Goal: Task Accomplishment & Management: Complete application form

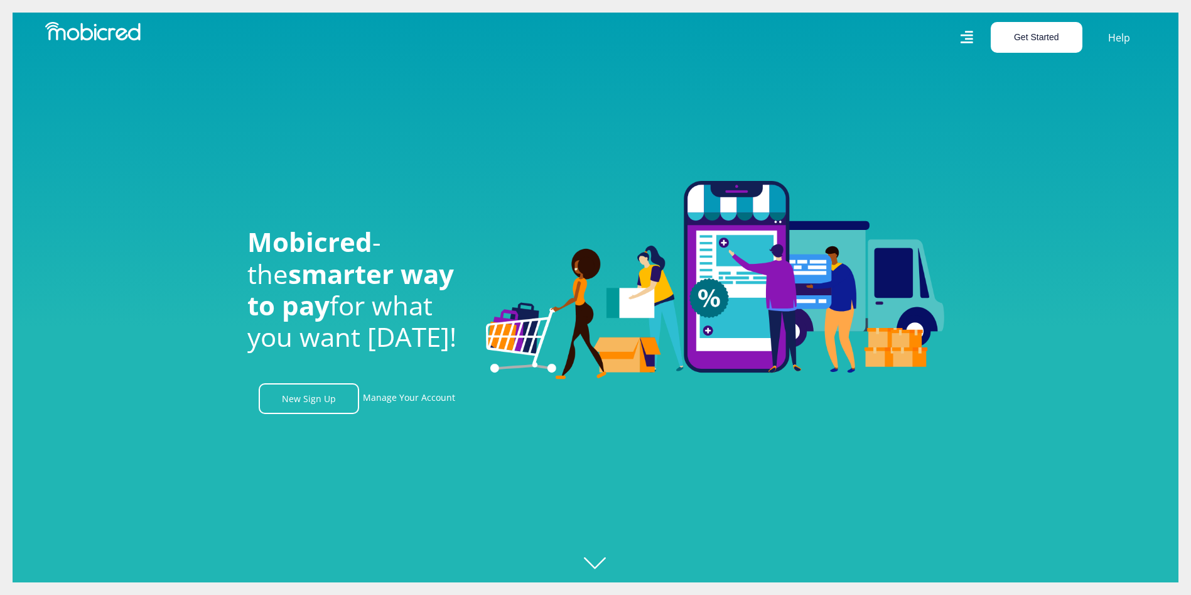
scroll to position [0, 895]
click at [1031, 43] on button "Get Started" at bounding box center [1037, 37] width 92 height 31
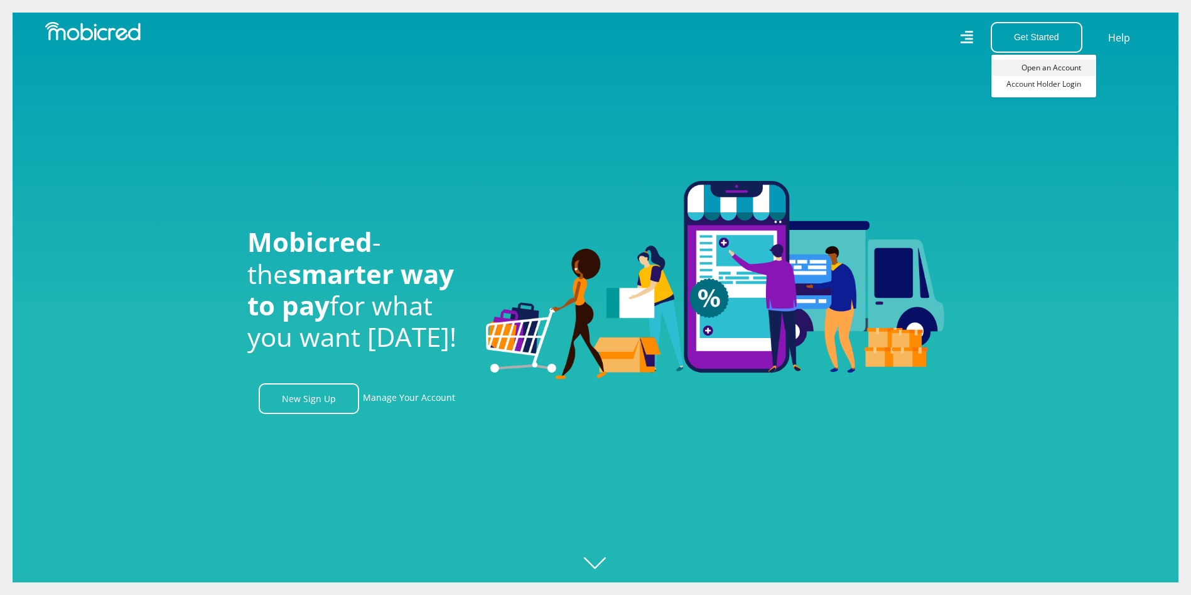
click at [1024, 68] on link "Open an Account" at bounding box center [1044, 68] width 105 height 16
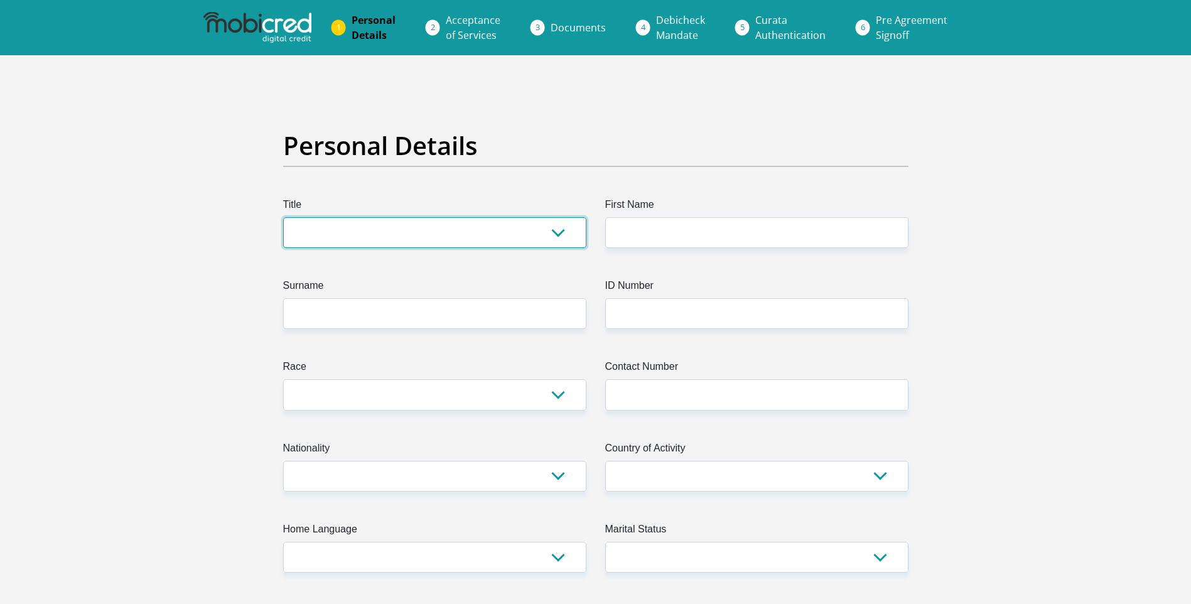
click at [354, 237] on select "Mr Ms Mrs Dr Other" at bounding box center [434, 232] width 303 height 31
select select "Mrs"
click at [283, 217] on select "Mr Ms Mrs Dr Other" at bounding box center [434, 232] width 303 height 31
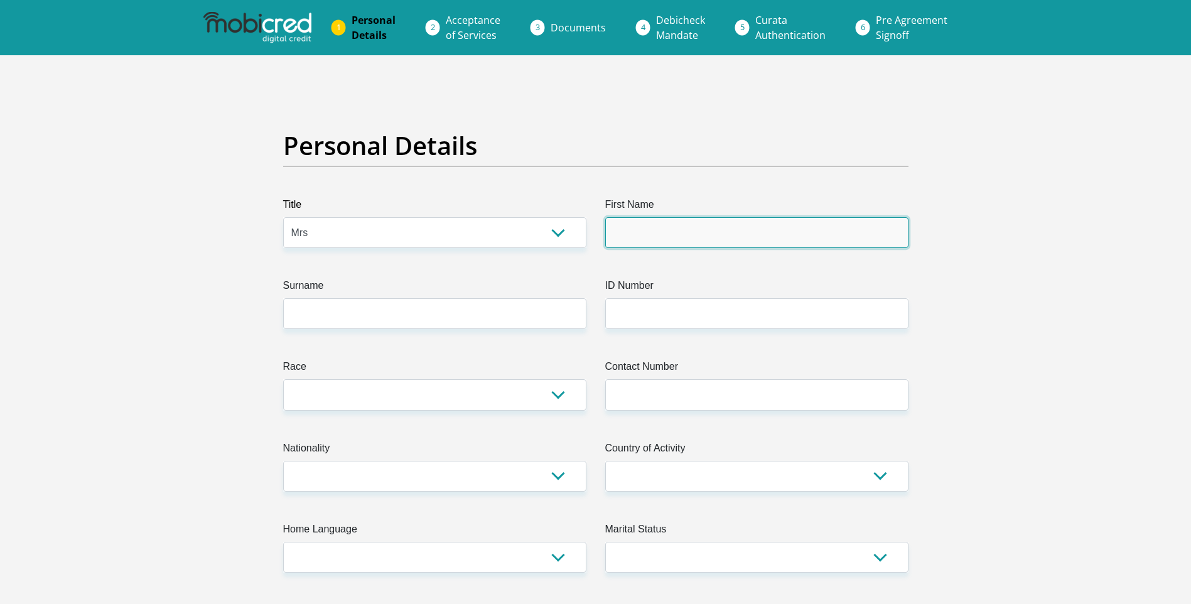
click at [627, 229] on input "First Name" at bounding box center [756, 232] width 303 height 31
type input "KARIN"
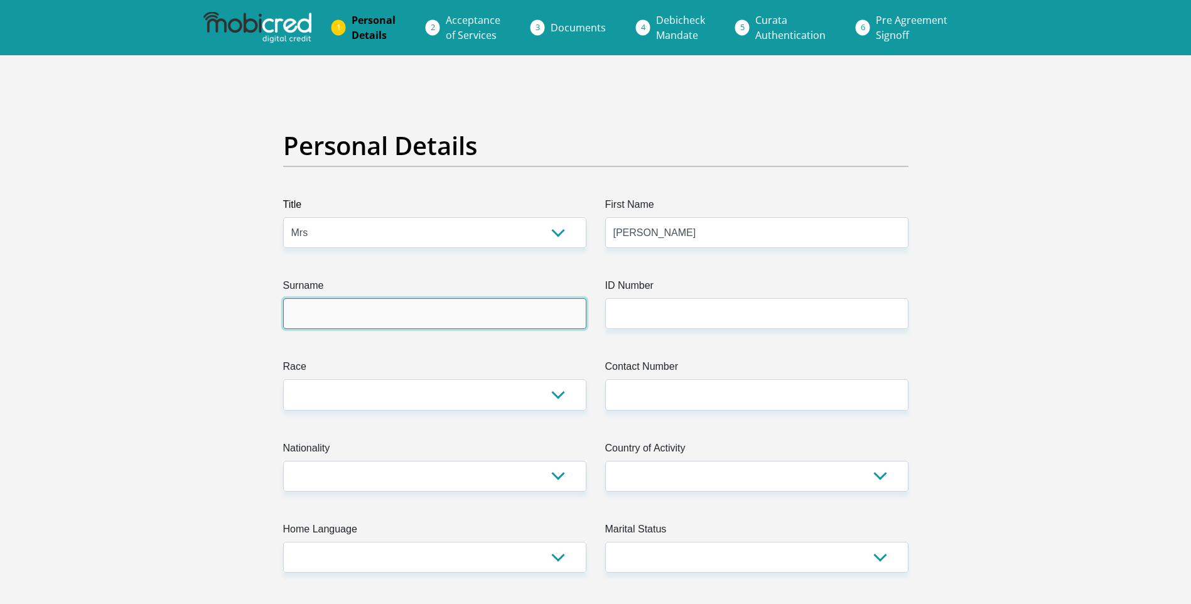
type input "HEENNOP"
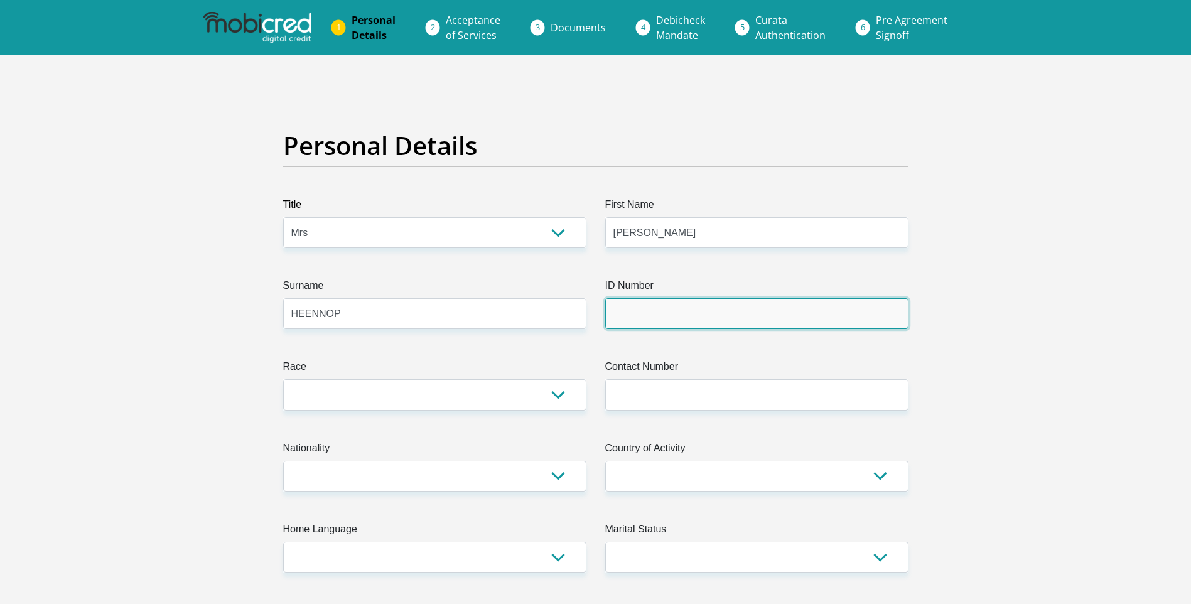
type input "6501020025087"
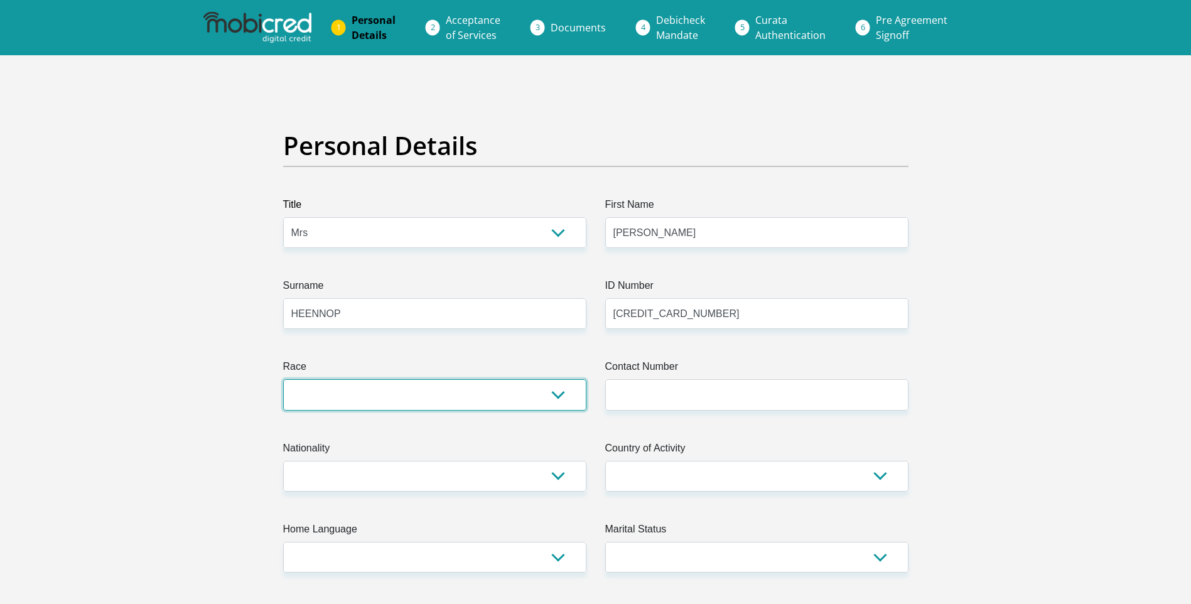
select select "4"
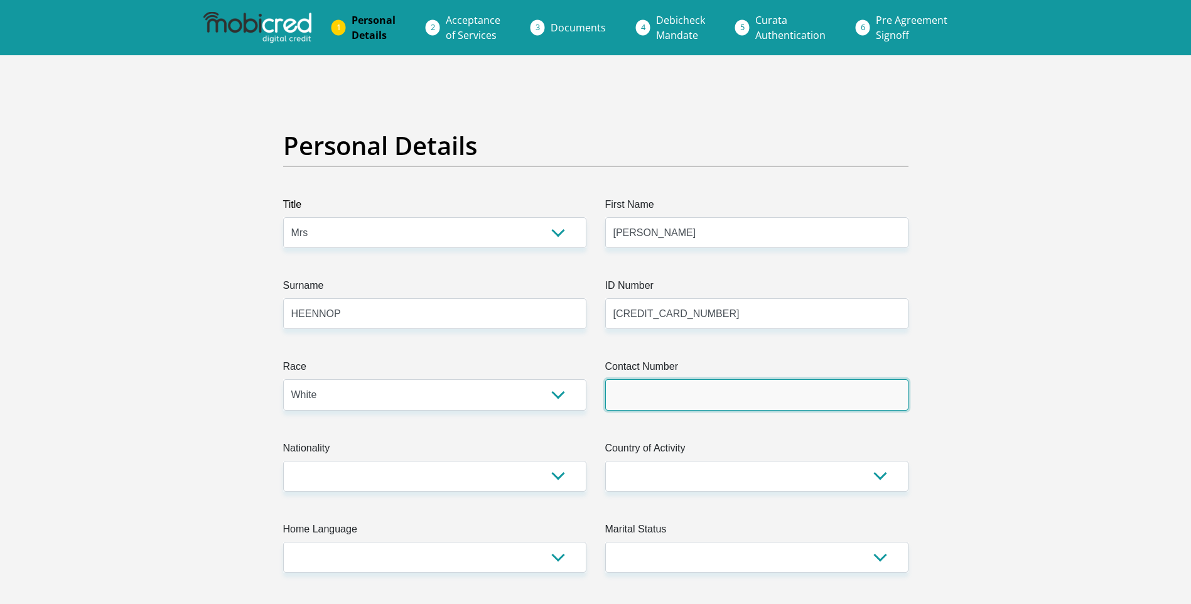
type input "0823264608"
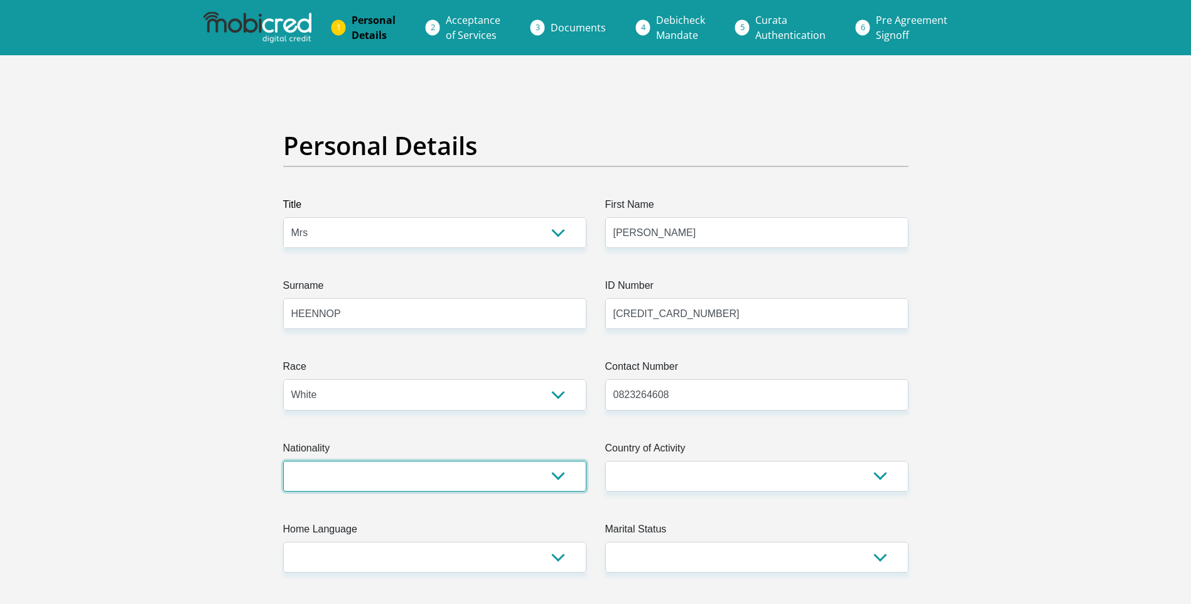
select select "ZAF"
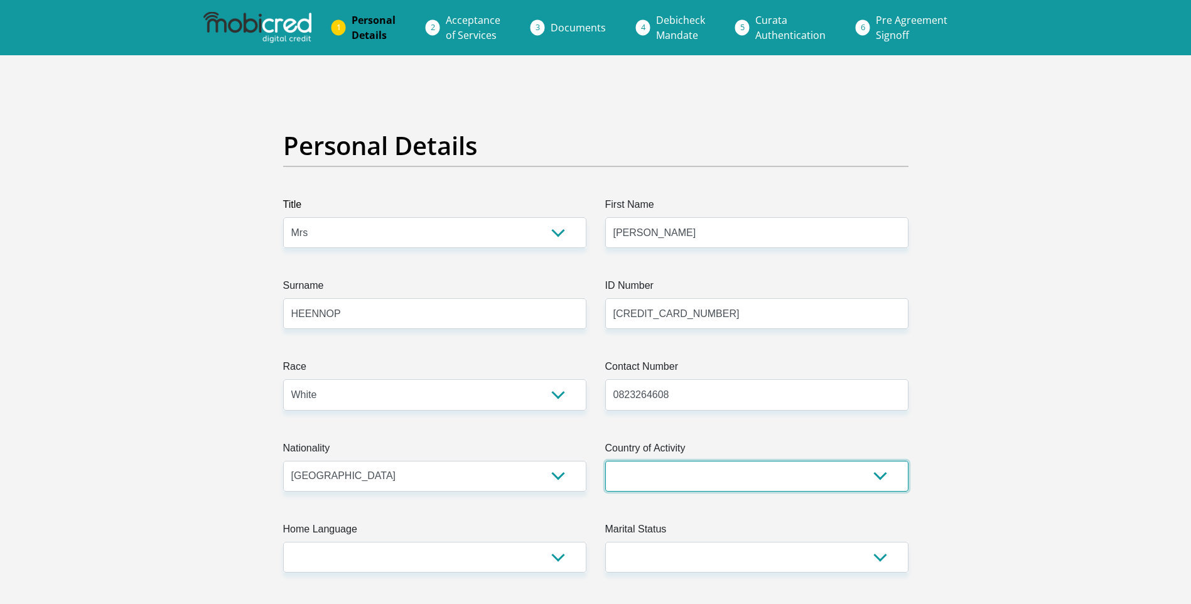
select select "ZAF"
type input "2 ALBERMARLE GABLES. 37 LENNOX STREET"
type input "GERMISTON"
type input "karin"
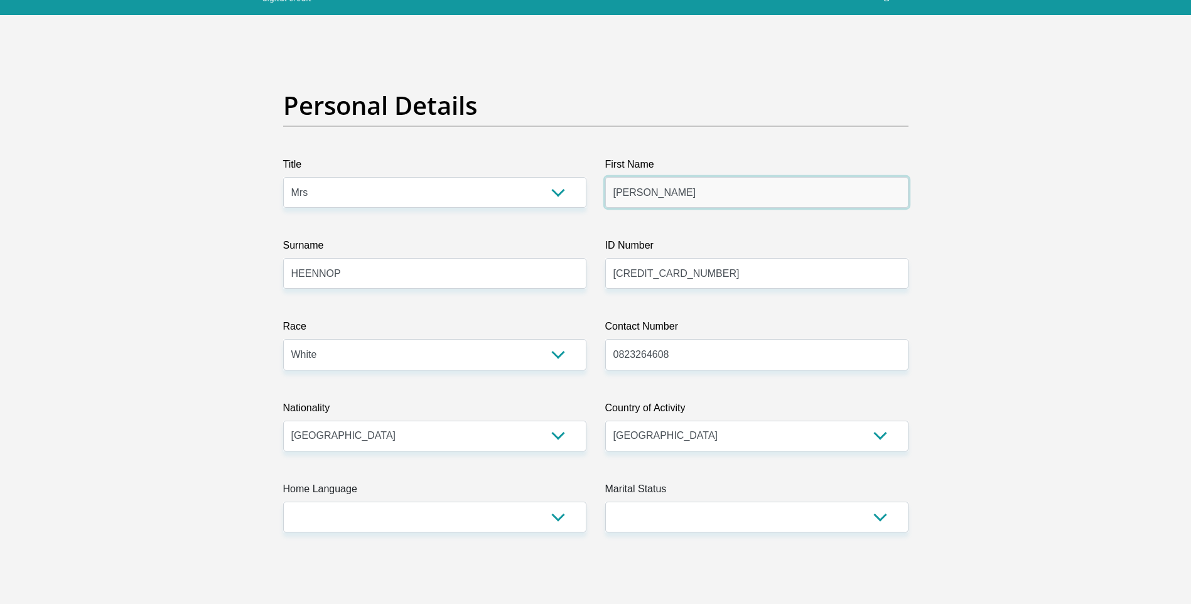
scroll to position [63, 0]
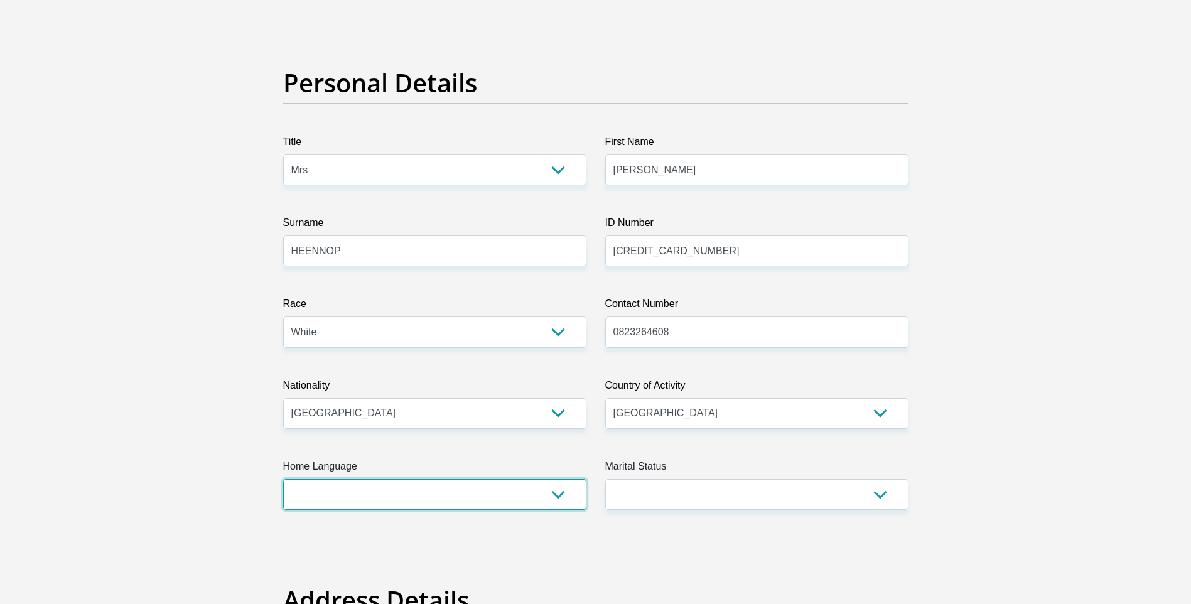
click at [558, 498] on select "Afrikaans English Sepedi South Ndebele Southern Sotho Swati Tsonga Tswana Venda…" at bounding box center [434, 494] width 303 height 31
select select "eng"
click at [283, 479] on select "Afrikaans English Sepedi South Ndebele Southern Sotho Swati Tsonga Tswana Venda…" at bounding box center [434, 494] width 303 height 31
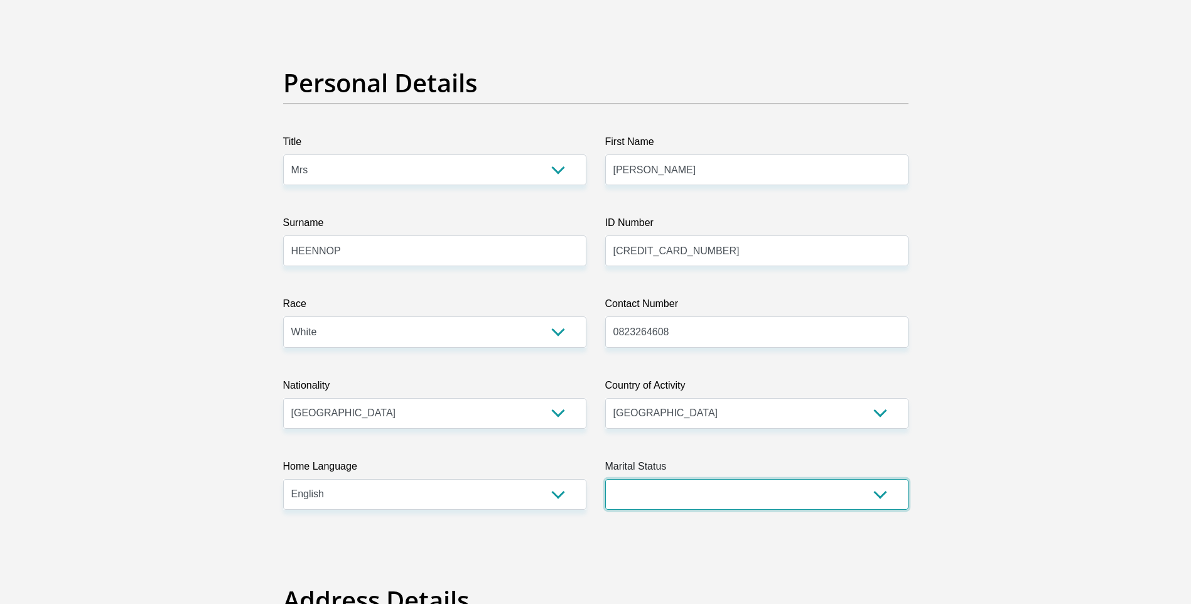
click at [880, 498] on select "Married ANC Single Divorced Widowed Married COP or Customary Law" at bounding box center [756, 494] width 303 height 31
select select "1"
click at [605, 479] on select "Married ANC Single Divorced Widowed Married COP or Customary Law" at bounding box center [756, 494] width 303 height 31
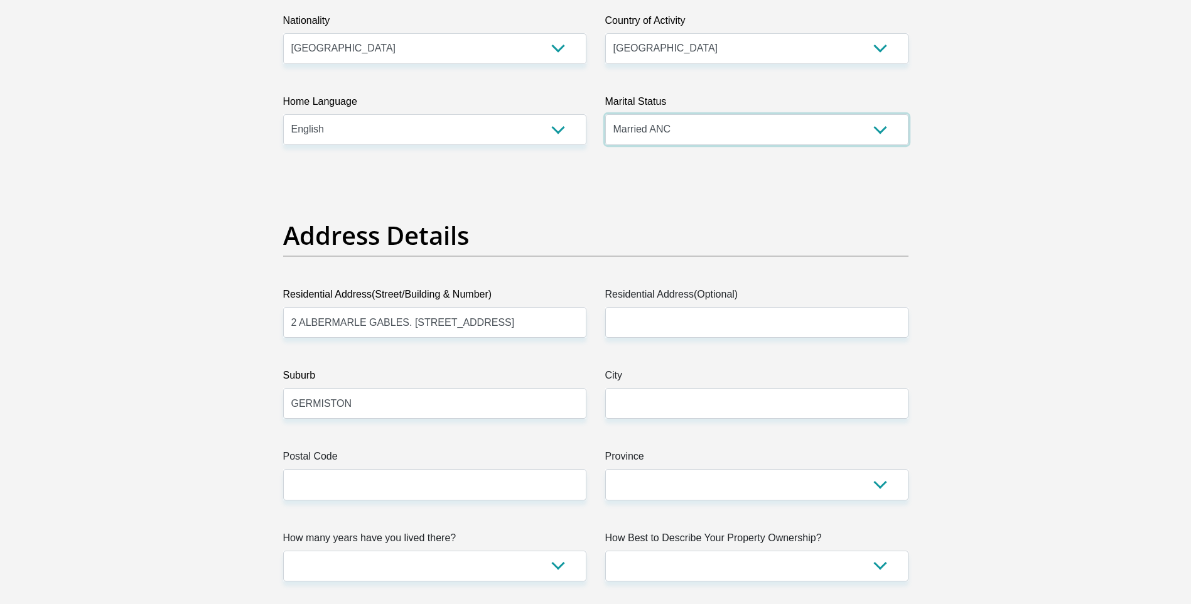
scroll to position [440, 0]
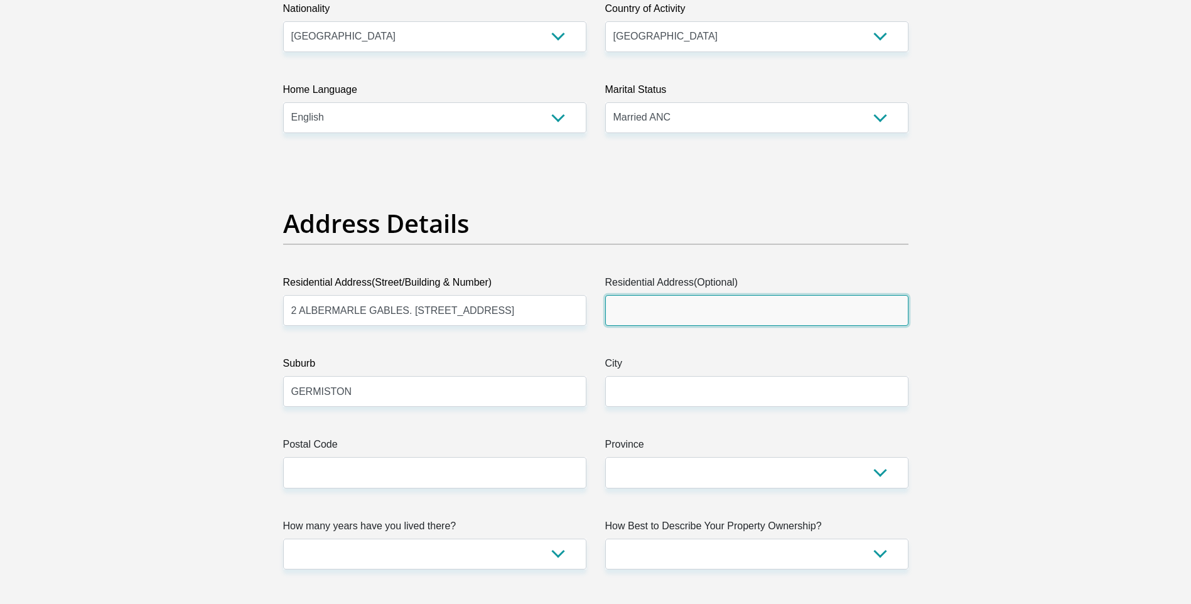
click at [653, 316] on input "Residential Address(Optional)" at bounding box center [756, 310] width 303 height 31
type input "NO. 2 ALBERMARLE GABLES"
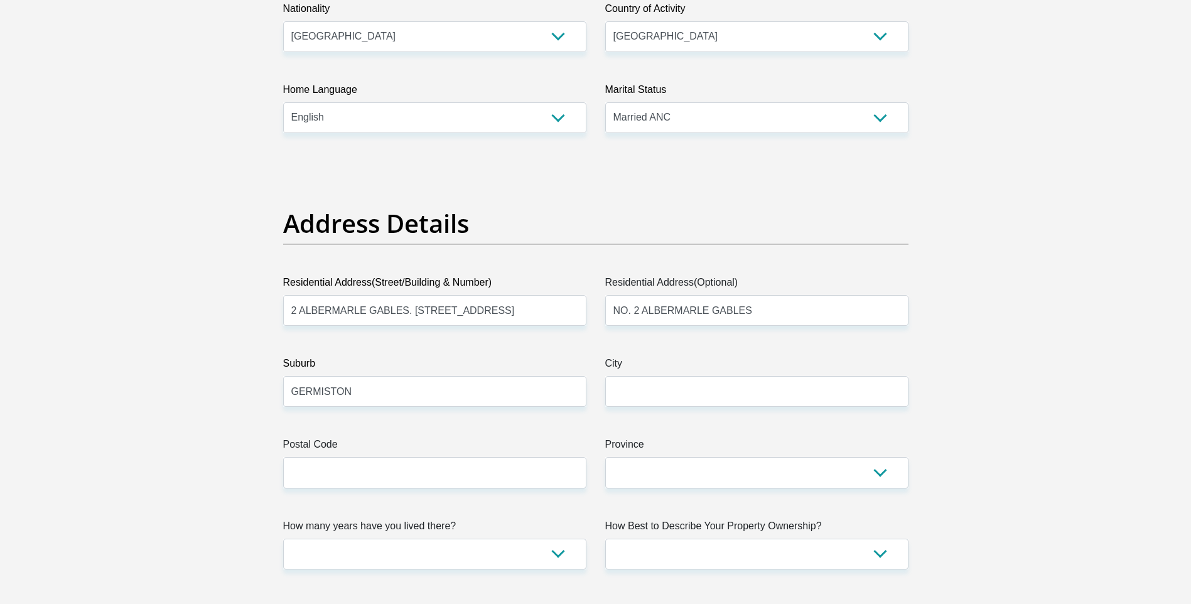
type input "Germiston"
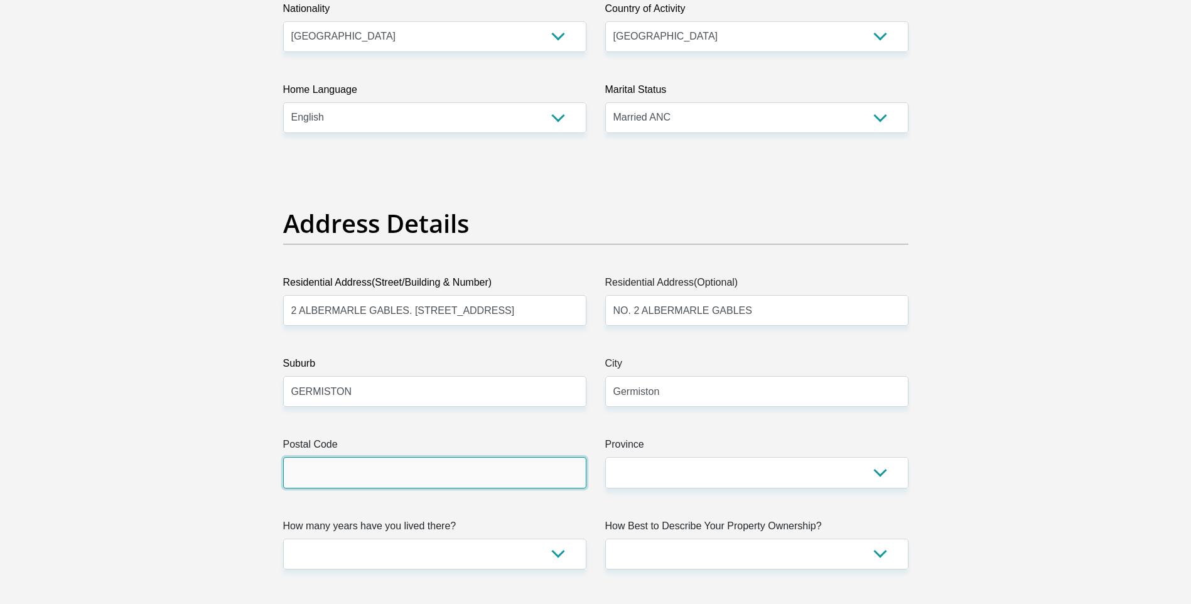
type input "1401"
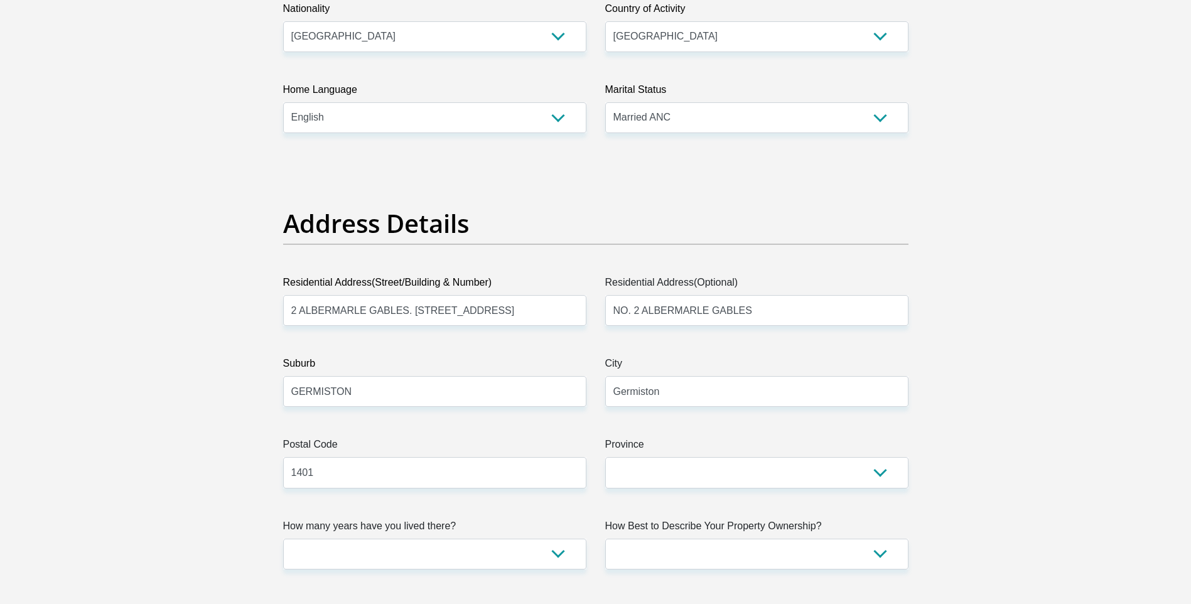
type input "37.21401"
type input "0823264608"
type input "KARIN"
type input "HEENNOP"
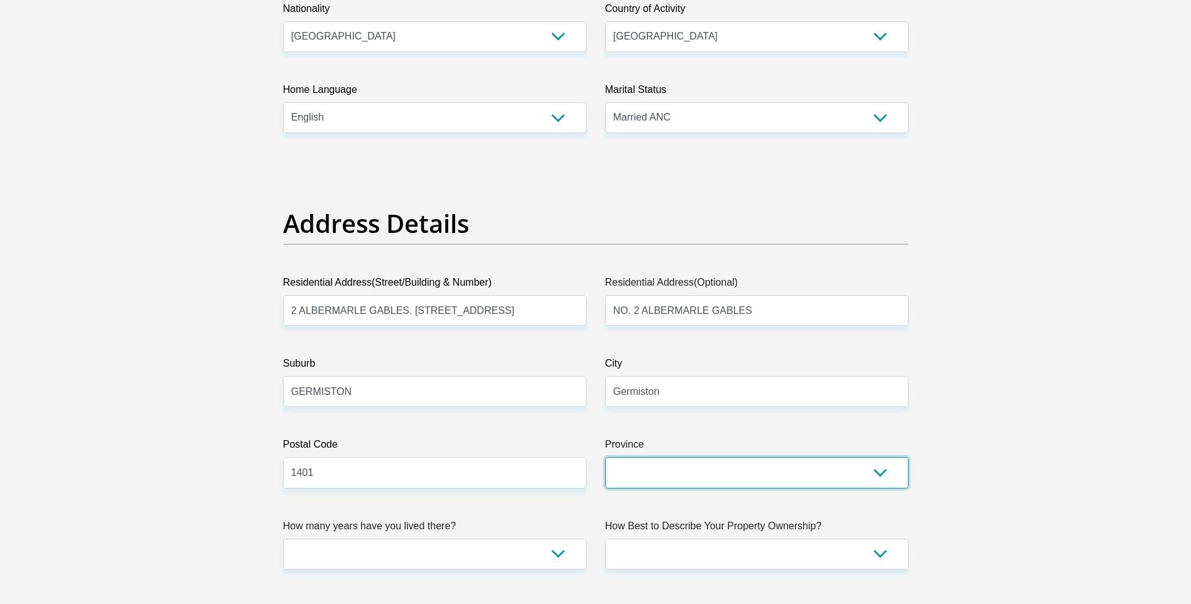
click at [881, 475] on select "Eastern Cape Free State Gauteng KwaZulu-Natal Limpopo Mpumalanga Northern Cape …" at bounding box center [756, 472] width 303 height 31
select select "Gauteng"
click at [605, 457] on select "Eastern Cape Free State Gauteng KwaZulu-Natal Limpopo Mpumalanga Northern Cape …" at bounding box center [756, 472] width 303 height 31
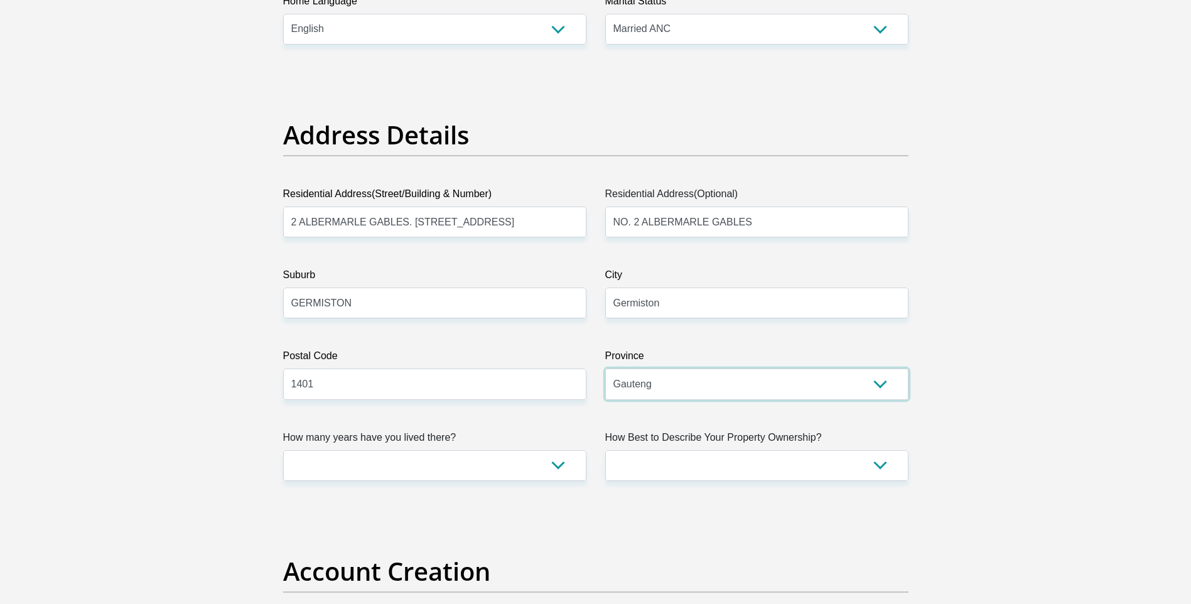
scroll to position [628, 0]
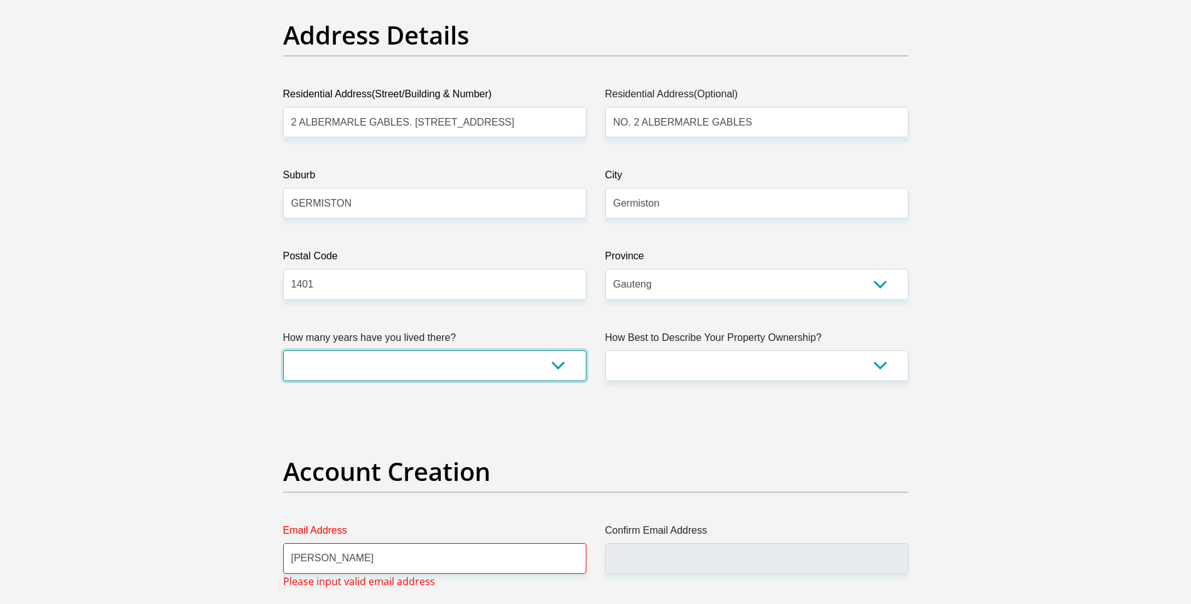
click at [555, 368] on select "less than 1 year 1-3 years 3-5 years 5+ years" at bounding box center [434, 365] width 303 height 31
select select "4"
click at [283, 350] on select "less than 1 year 1-3 years 3-5 years 5+ years" at bounding box center [434, 365] width 303 height 31
click at [881, 364] on select "Owned Rented Family Owned Company Dwelling" at bounding box center [756, 365] width 303 height 31
select select "Rented"
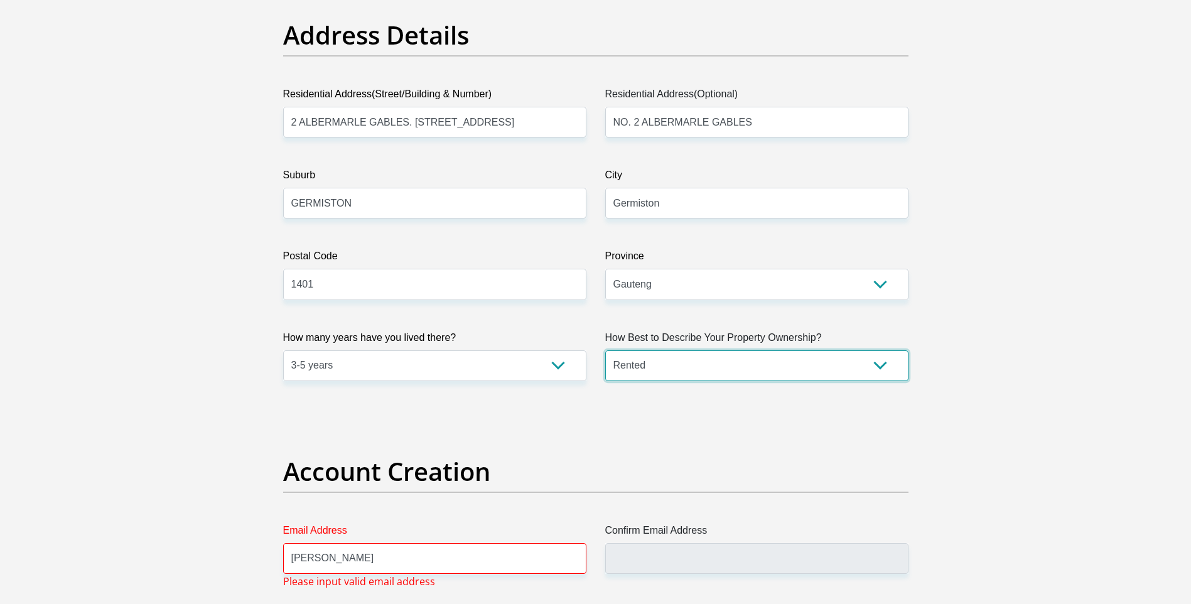
click at [605, 350] on select "Owned Rented Family Owned Company Dwelling" at bounding box center [756, 365] width 303 height 31
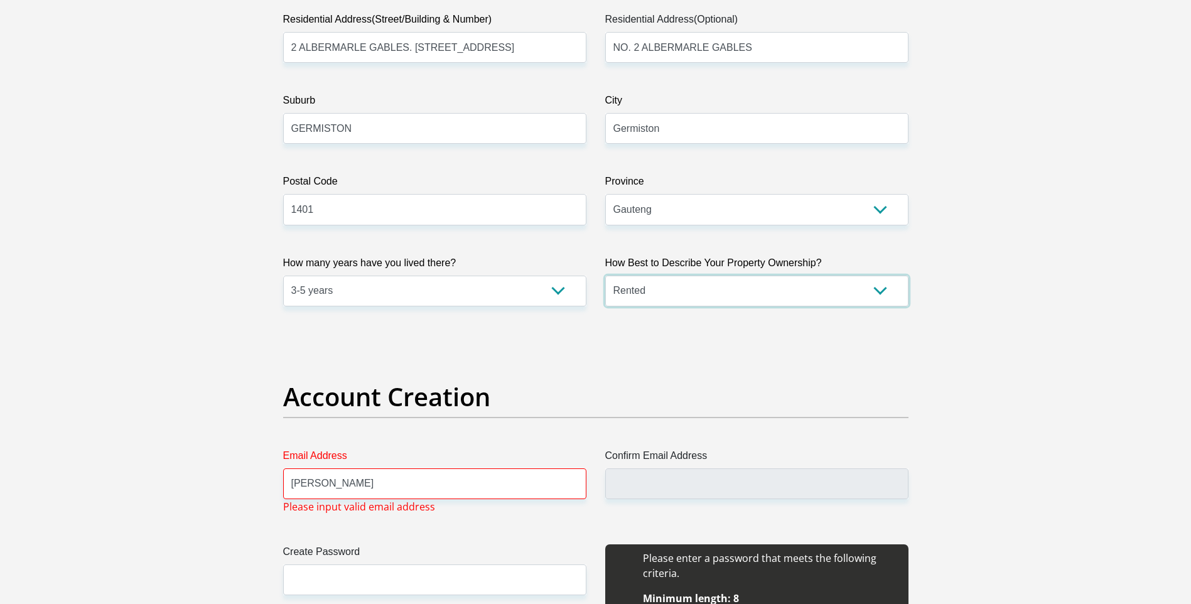
scroll to position [816, 0]
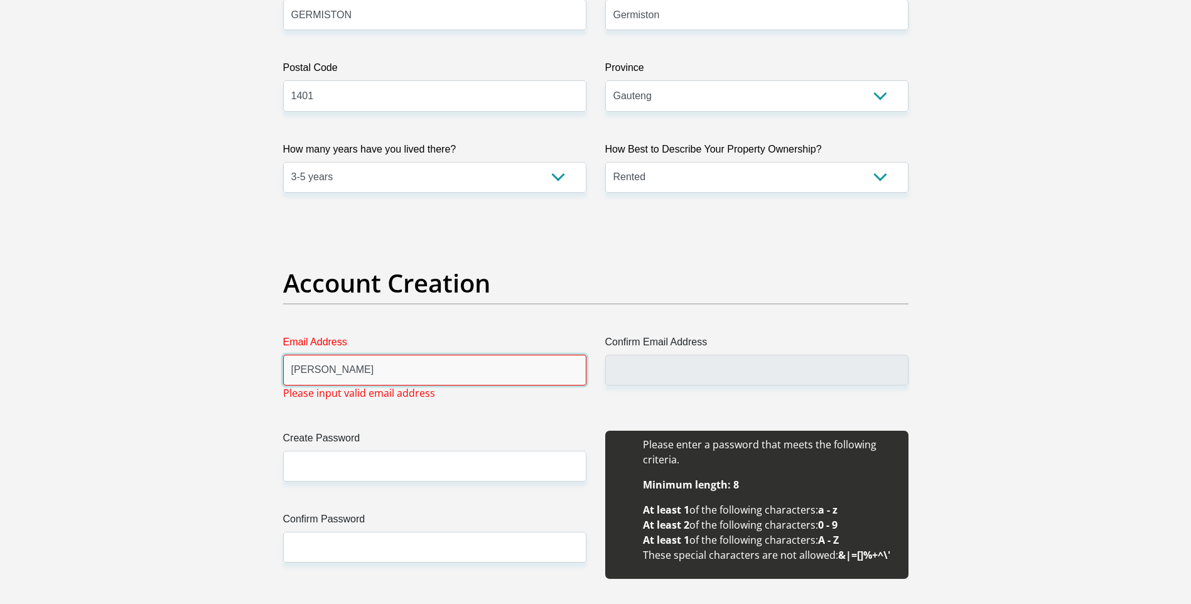
click at [342, 374] on input "karin" at bounding box center [434, 370] width 303 height 31
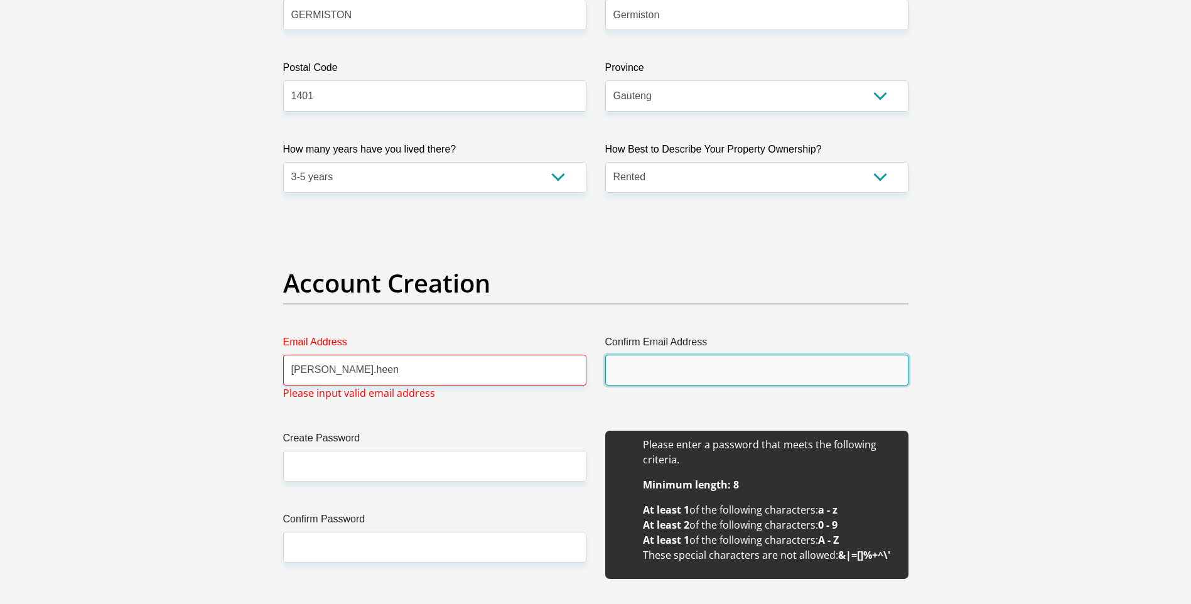
click at [629, 372] on input "Confirm Email Address" at bounding box center [756, 370] width 303 height 31
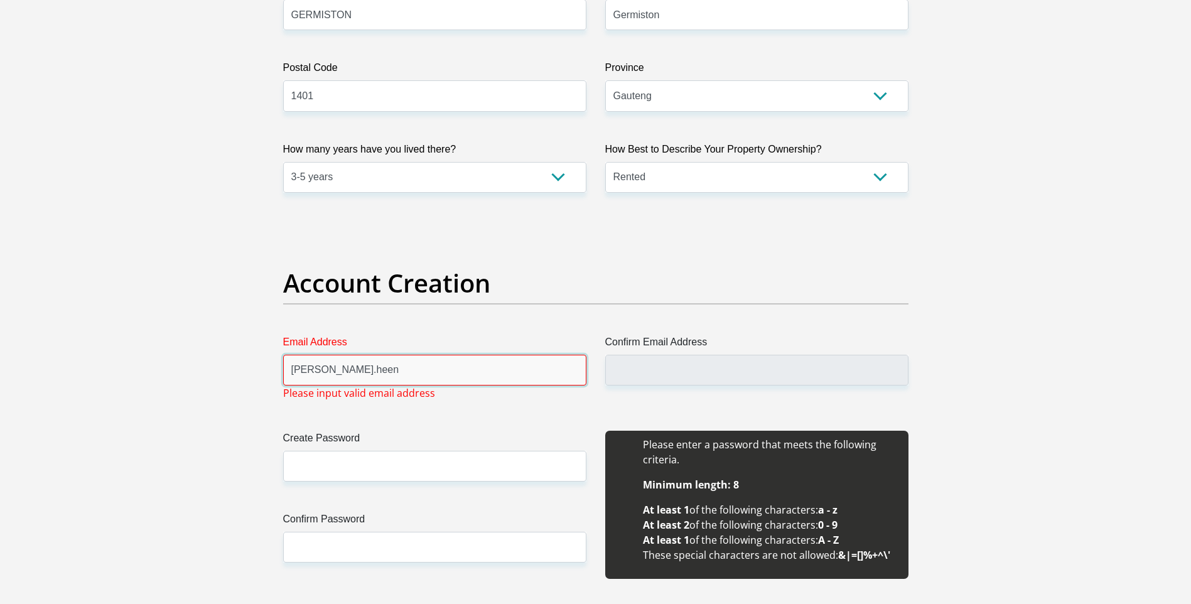
click at [380, 365] on input "karin.heen" at bounding box center [434, 370] width 303 height 31
click at [350, 381] on input "Karin. Heen" at bounding box center [434, 370] width 303 height 31
click at [349, 374] on input "Karin. Heen" at bounding box center [434, 370] width 303 height 31
type input "K"
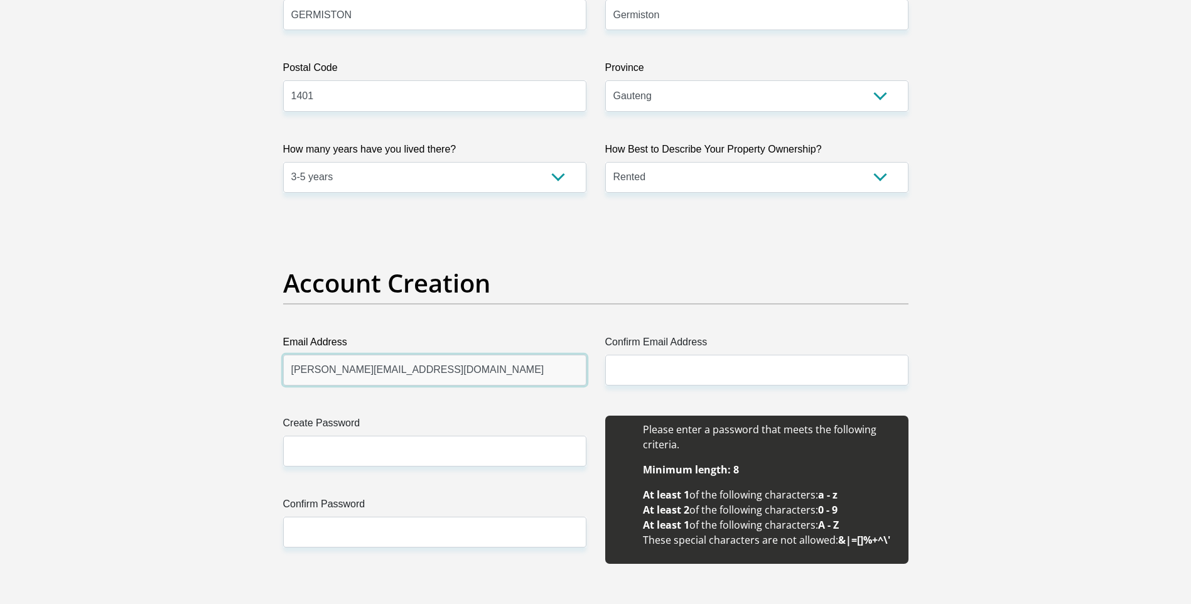
type input "karin.heennop@gmail.com"
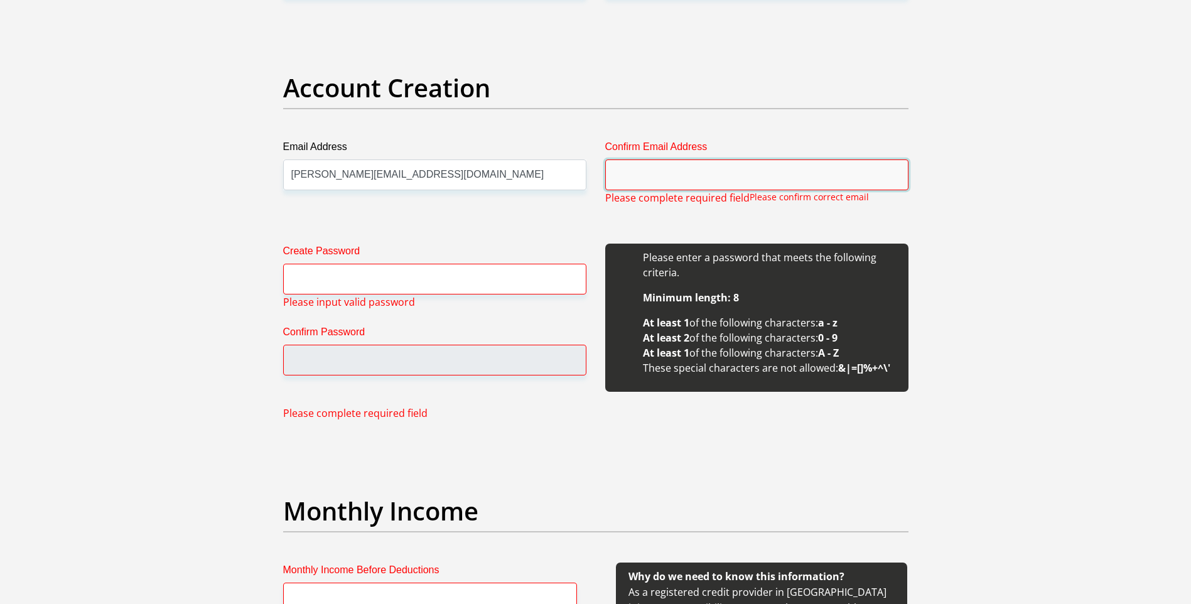
scroll to position [1014, 0]
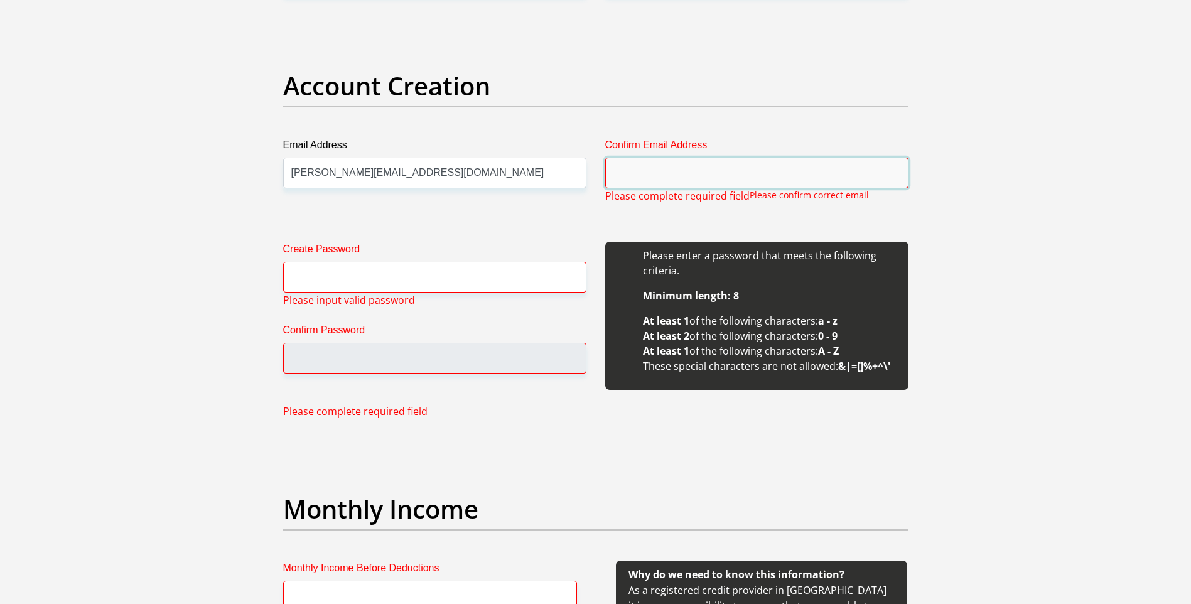
click at [647, 185] on input "Confirm Email Address" at bounding box center [756, 173] width 303 height 31
type input "karin.heennop@gmail.com"
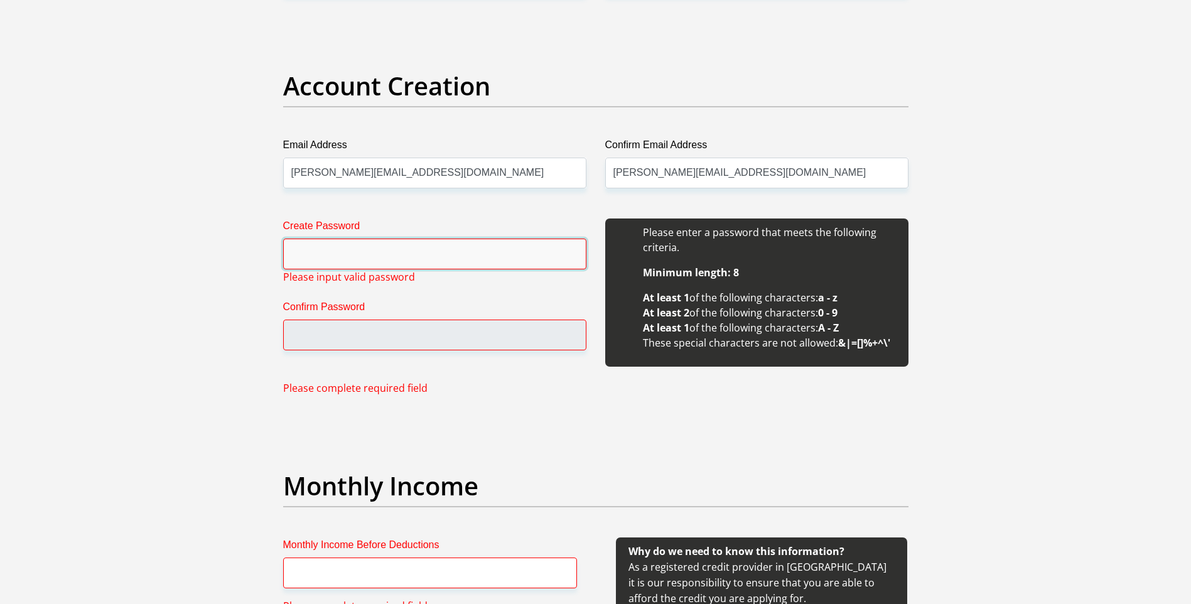
click at [303, 260] on input "Create Password" at bounding box center [434, 254] width 303 height 31
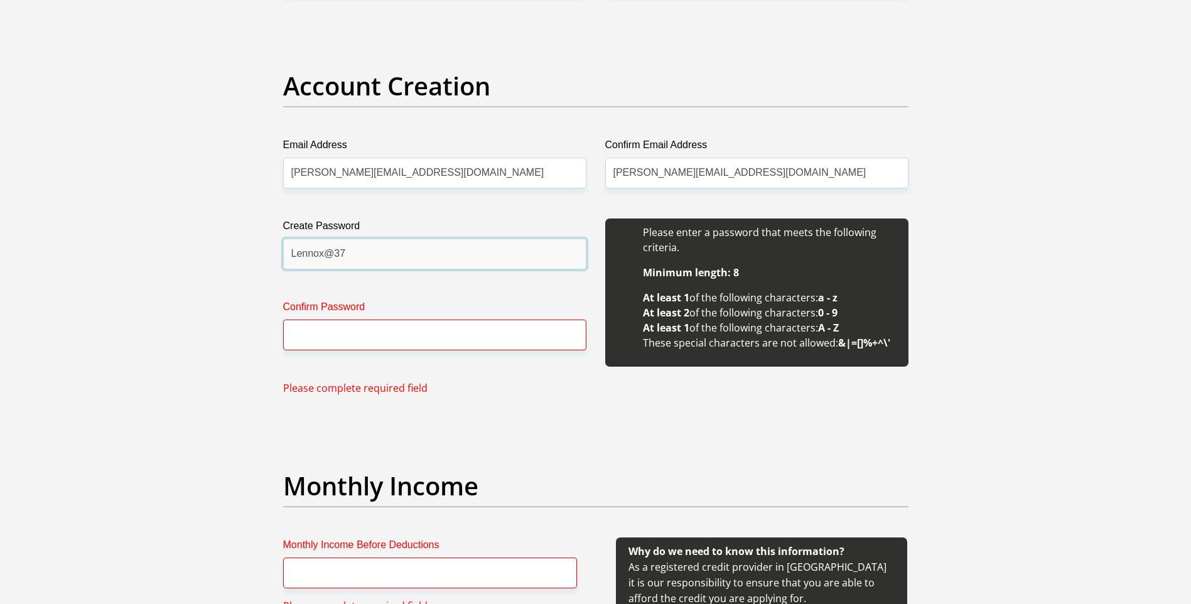
type input "Lennox@37"
click at [309, 326] on input "Confirm Password" at bounding box center [434, 335] width 303 height 31
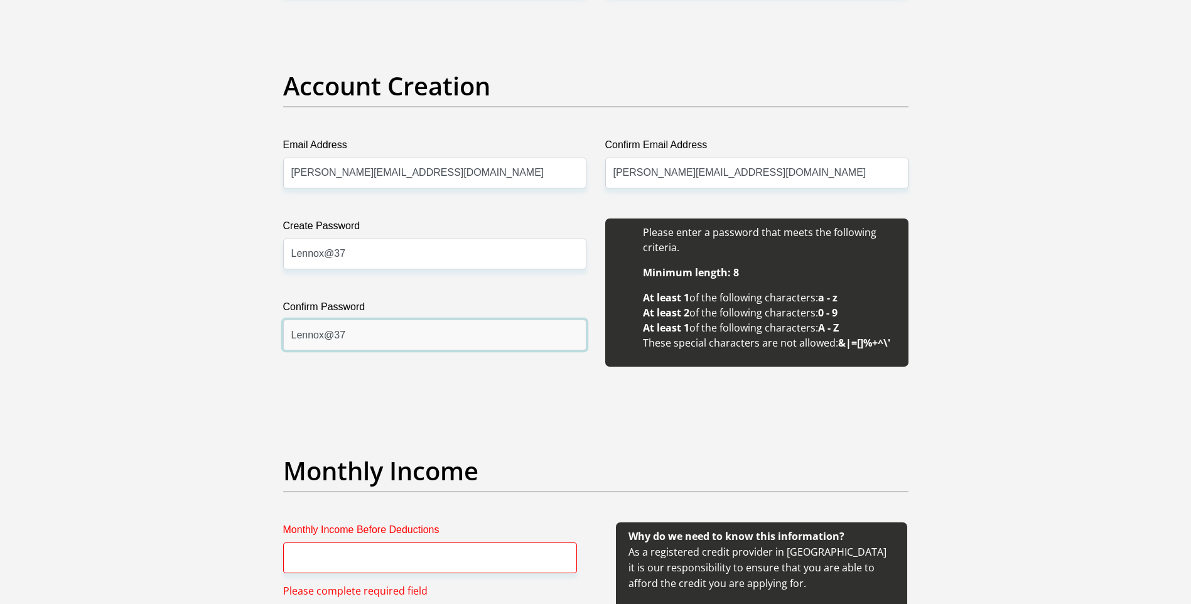
drag, startPoint x: 331, startPoint y: 337, endPoint x: 502, endPoint y: 350, distance: 172.0
click at [332, 337] on input "Lennox@37" at bounding box center [434, 335] width 303 height 31
type input "Lennox@137"
drag, startPoint x: 332, startPoint y: 252, endPoint x: 1011, endPoint y: 291, distance: 680.6
click at [332, 251] on input "Lennox@37" at bounding box center [434, 254] width 303 height 31
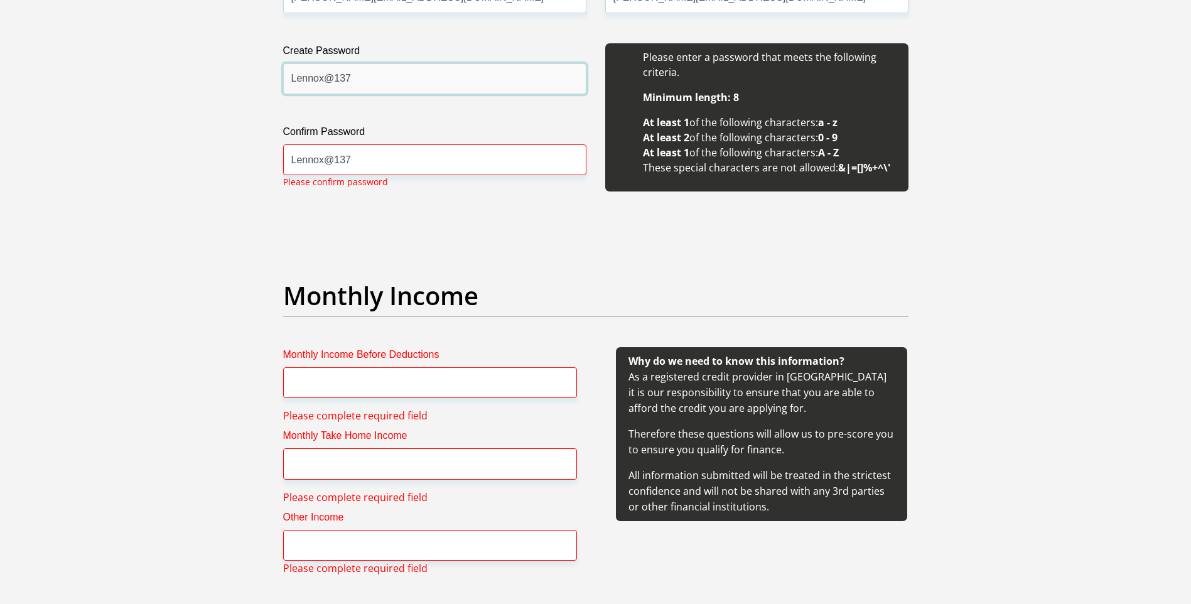
scroll to position [1202, 0]
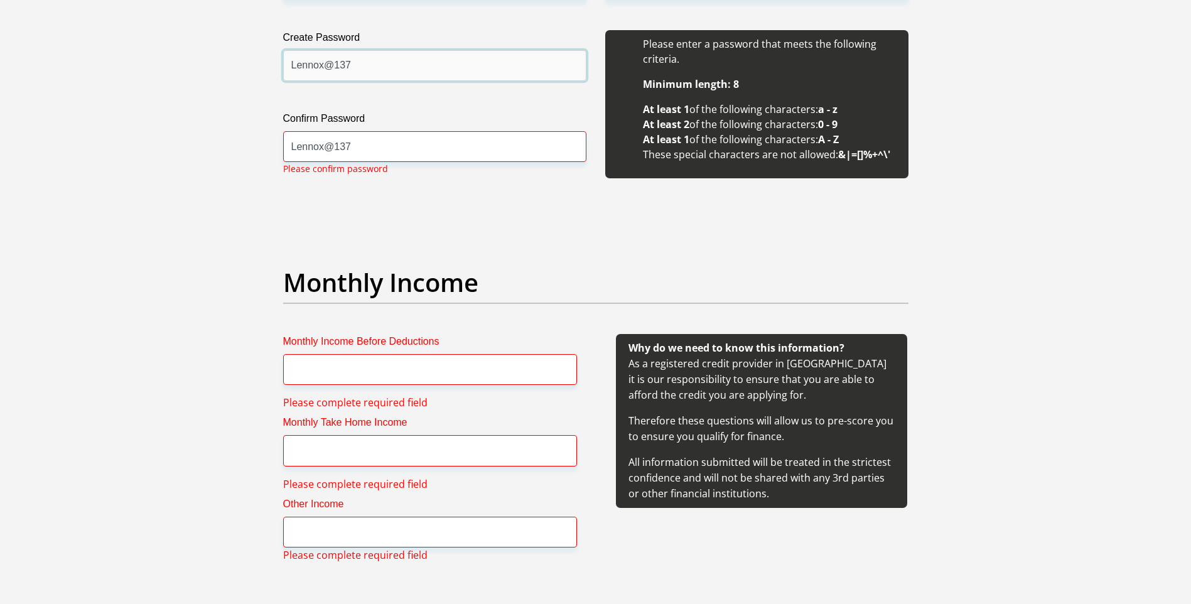
type input "Lennox@137"
drag, startPoint x: 404, startPoint y: 366, endPoint x: 440, endPoint y: 371, distance: 36.1
click at [404, 366] on input "Monthly Income Before Deductions" at bounding box center [430, 369] width 294 height 31
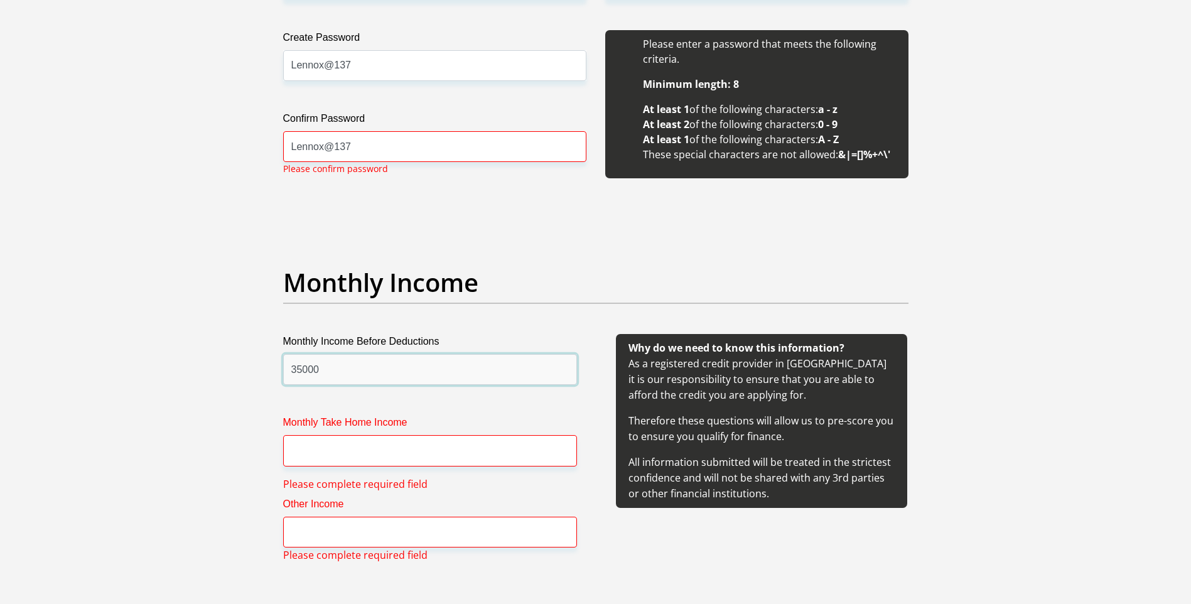
type input "35000"
drag, startPoint x: 305, startPoint y: 448, endPoint x: 648, endPoint y: 456, distance: 343.0
click at [308, 448] on input "Monthly Take Home Income" at bounding box center [430, 450] width 294 height 31
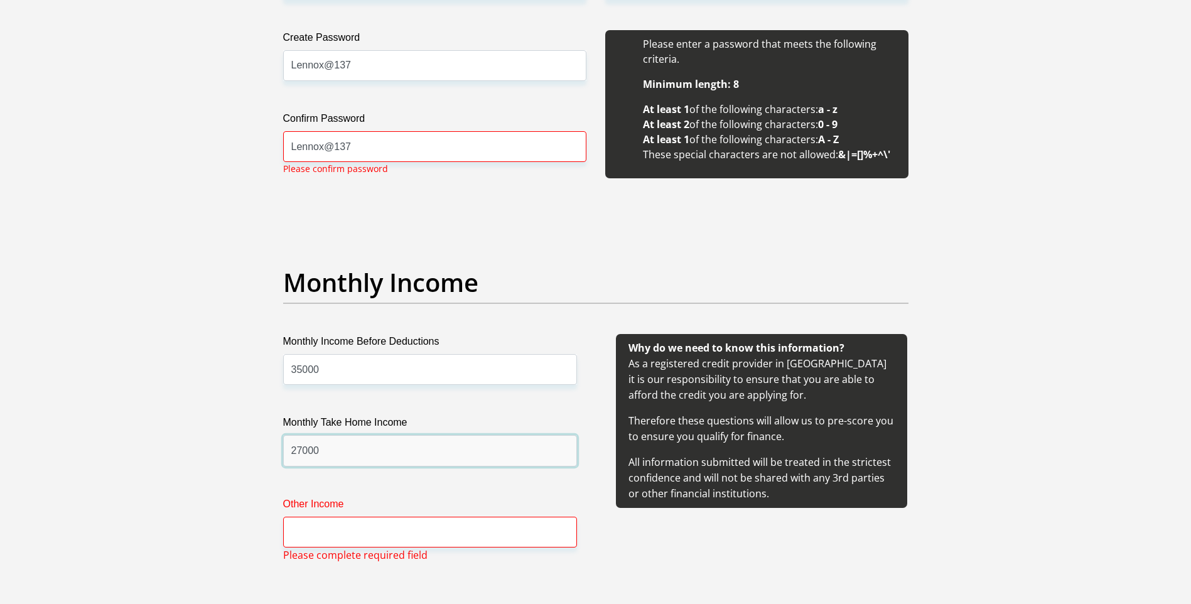
type input "27000"
click at [313, 538] on input "Other Income" at bounding box center [430, 532] width 294 height 31
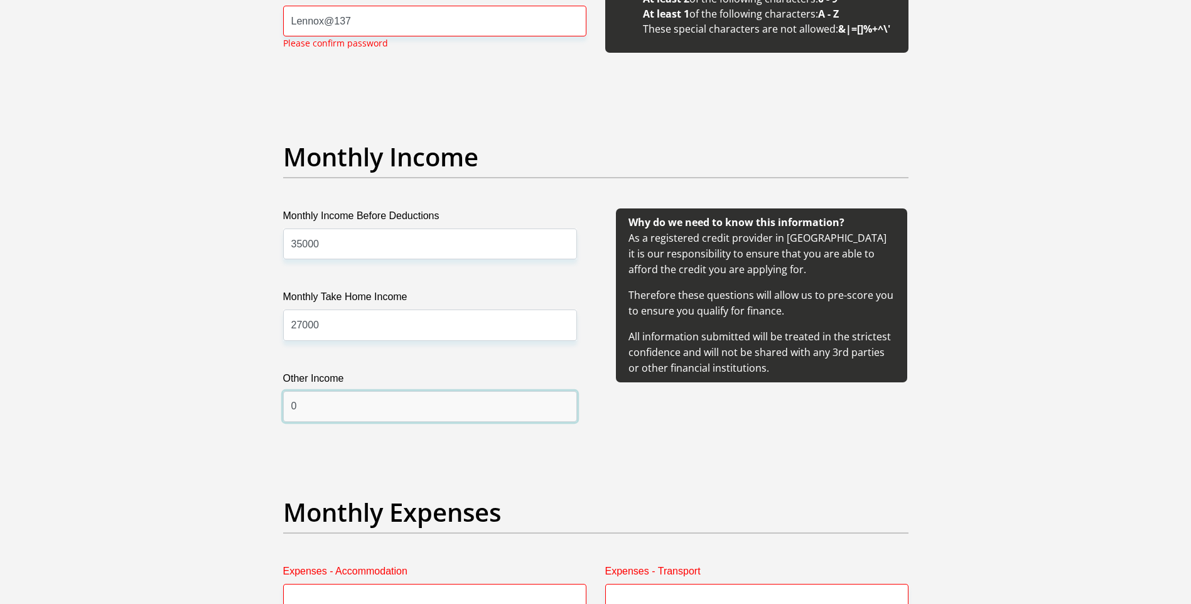
scroll to position [1453, 0]
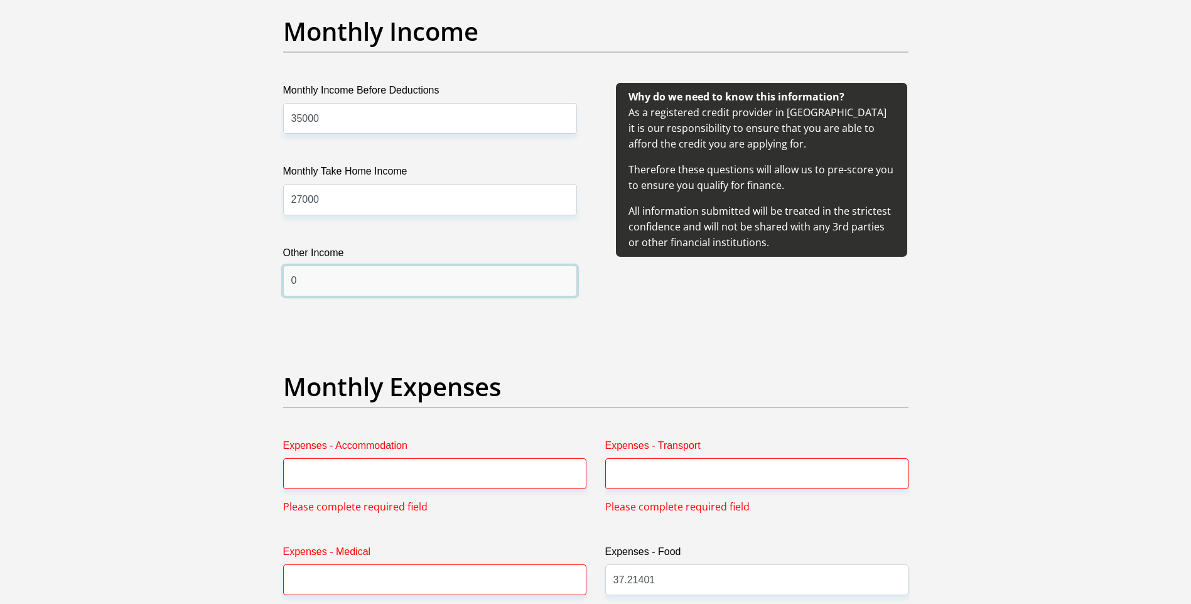
type input "0"
click at [395, 472] on input "Expenses - Accommodation" at bounding box center [434, 473] width 303 height 31
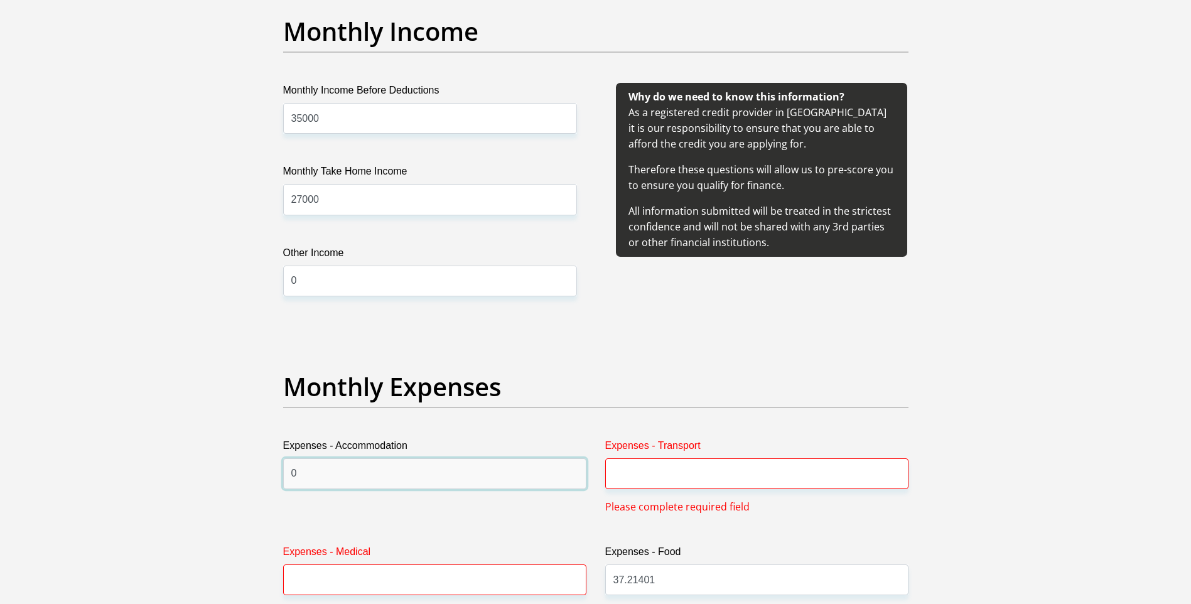
type input "0"
click at [670, 470] on input "Expenses - Transport" at bounding box center [756, 473] width 303 height 31
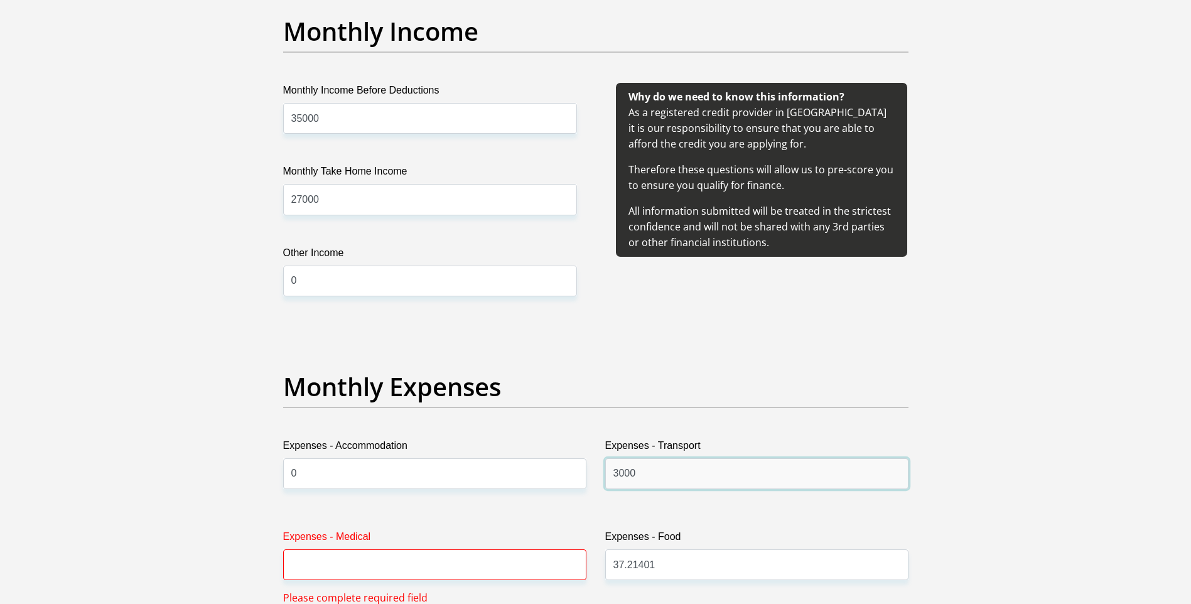
type input "3000"
drag, startPoint x: 379, startPoint y: 568, endPoint x: 740, endPoint y: 595, distance: 362.1
click at [379, 567] on input "Expenses - Medical" at bounding box center [434, 565] width 303 height 31
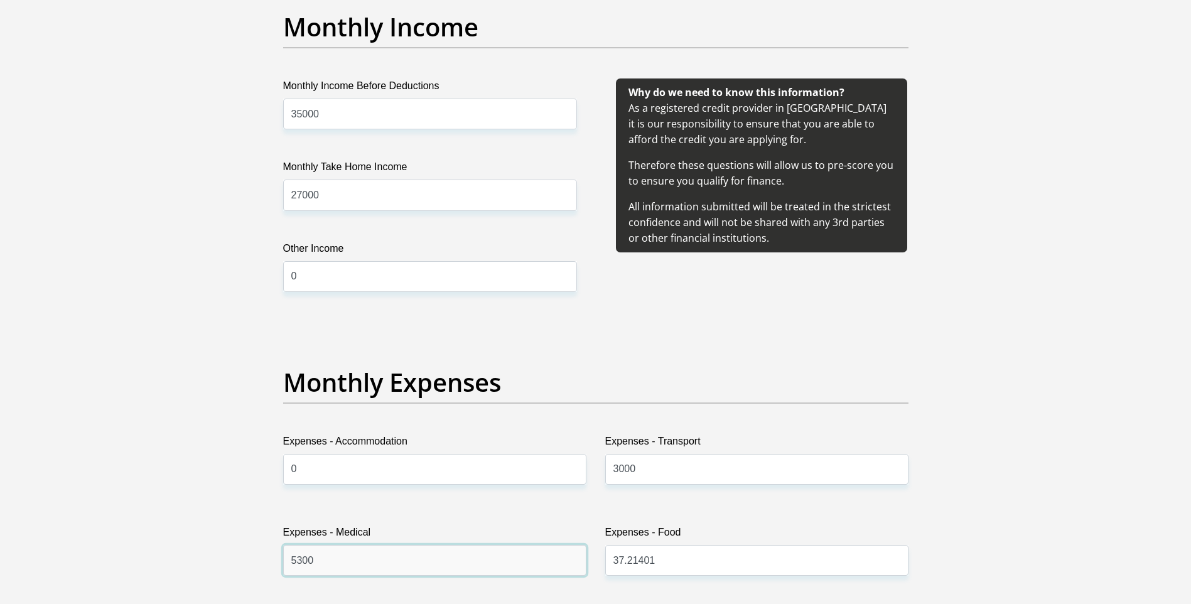
scroll to position [1579, 0]
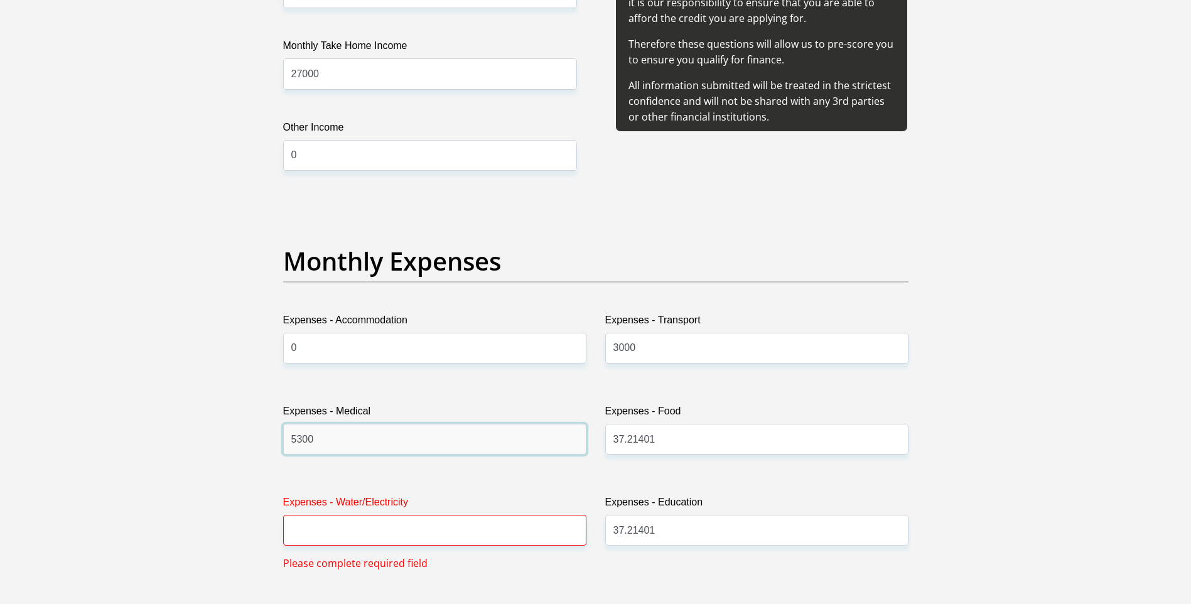
type input "5300"
drag, startPoint x: 336, startPoint y: 536, endPoint x: 365, endPoint y: 534, distance: 29.0
click at [336, 536] on input "Expenses - Water/Electricity" at bounding box center [434, 530] width 303 height 31
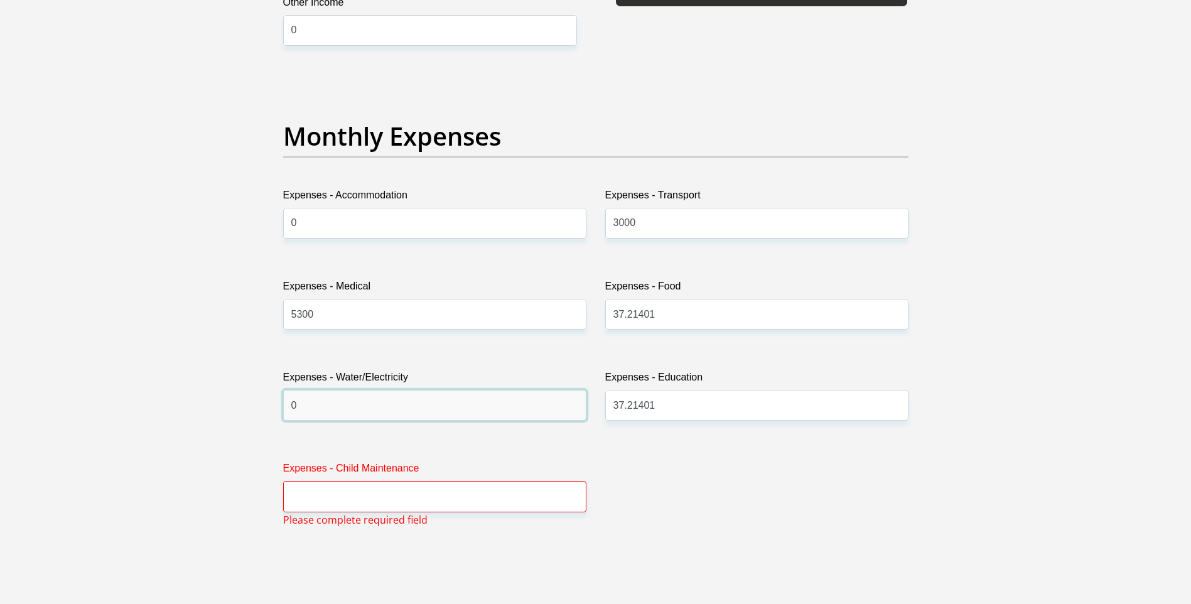
scroll to position [1705, 0]
type input "0"
click at [353, 501] on input "Expenses - Child Maintenance" at bounding box center [434, 495] width 303 height 31
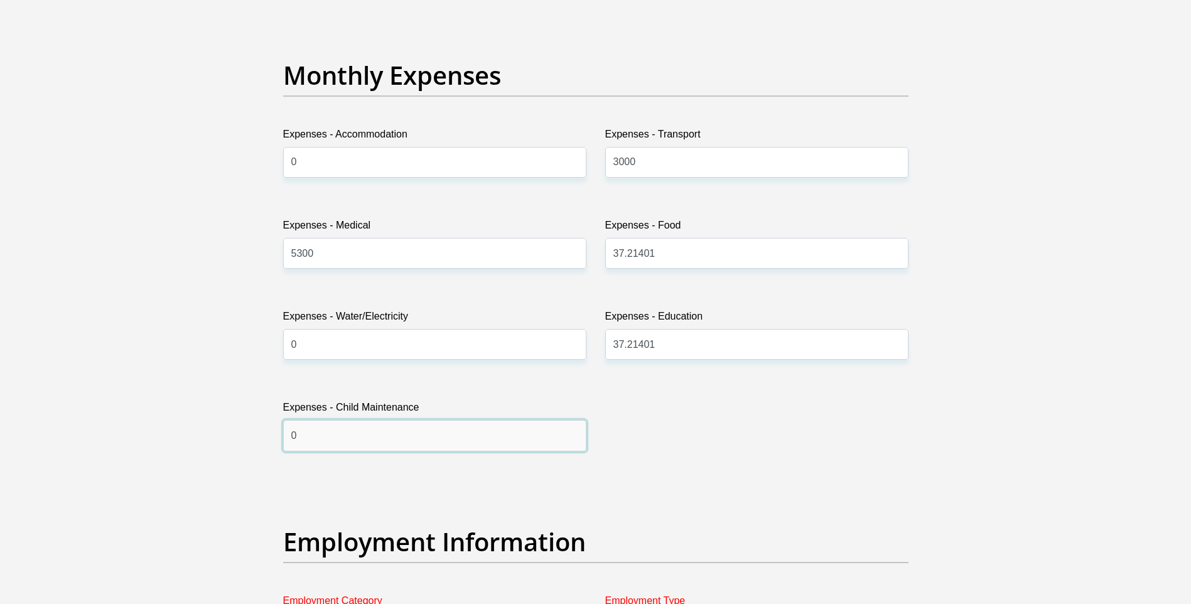
scroll to position [1830, 0]
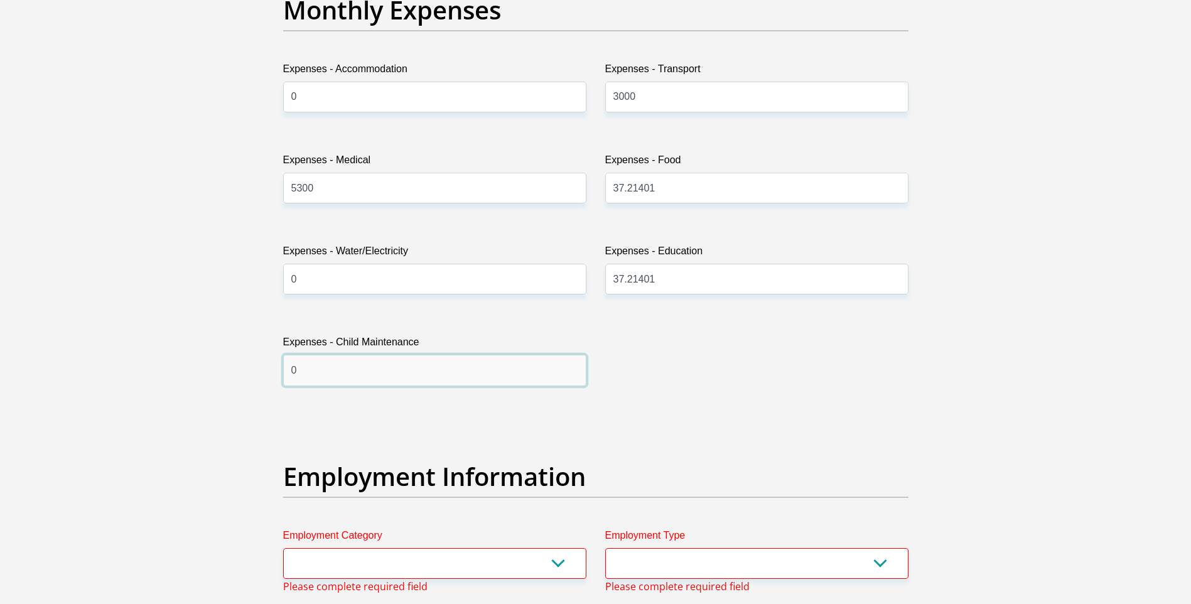
type input "0"
click at [652, 192] on input "37.21401" at bounding box center [756, 188] width 303 height 31
drag, startPoint x: 642, startPoint y: 186, endPoint x: 562, endPoint y: 189, distance: 79.8
click at [562, 189] on div "Title Mr Ms Mrs Dr Other First Name KARIN Surname HEENNOP ID Number 65010200250…" at bounding box center [596, 470] width 644 height 4207
click at [789, 433] on div "Title Mr Ms Mrs Dr Other First Name KARIN Surname HEENNOP ID Number 65010200250…" at bounding box center [596, 470] width 644 height 4207
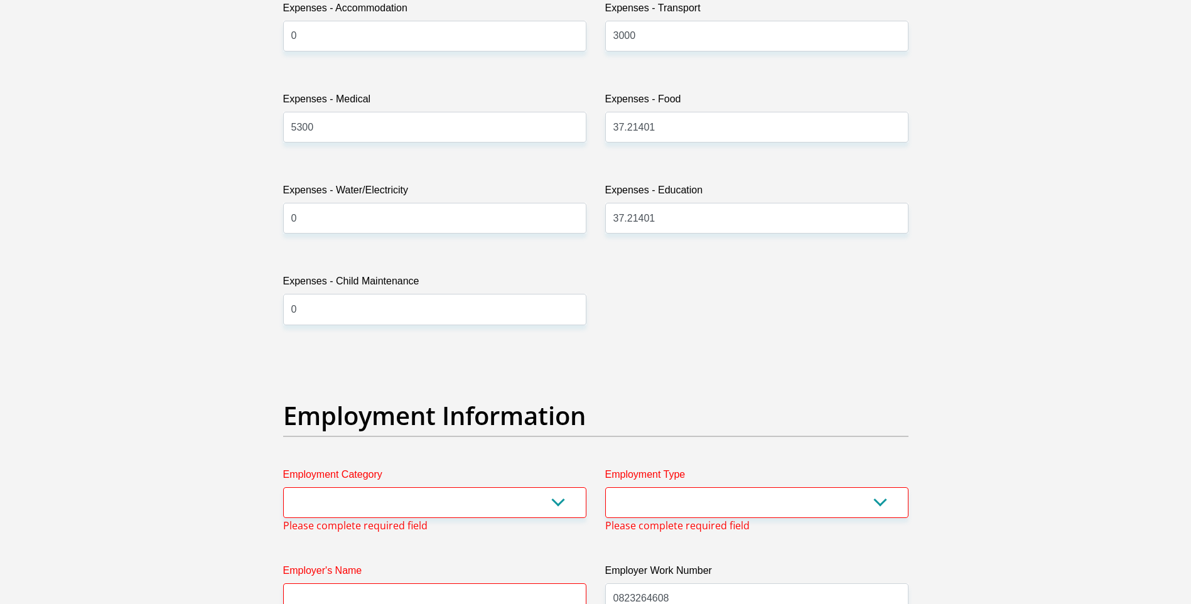
scroll to position [1956, 0]
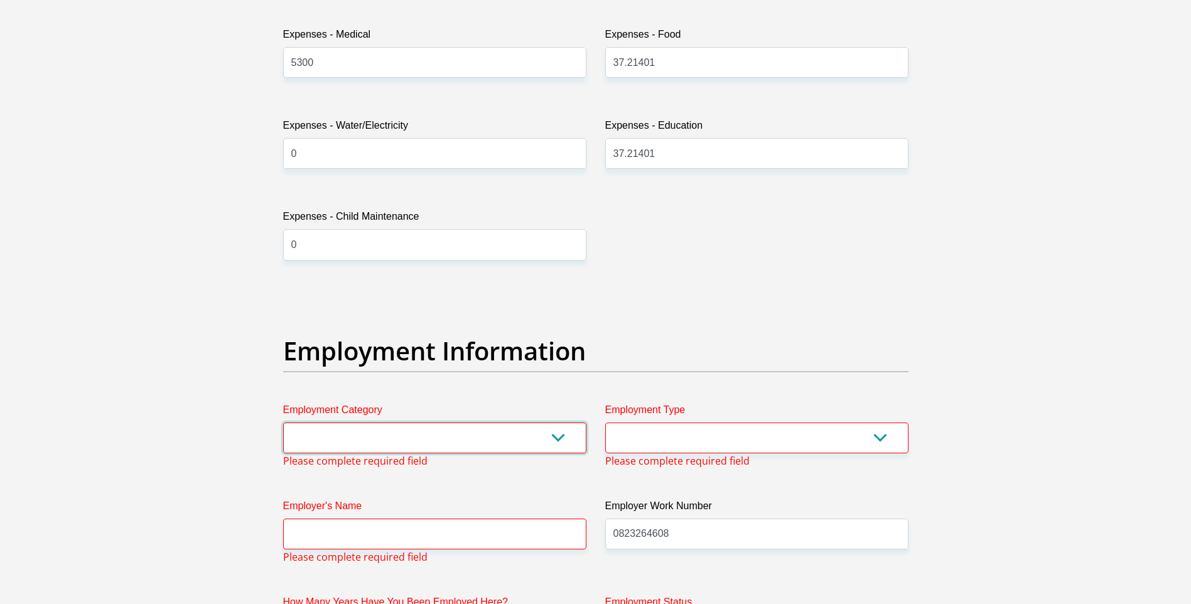
click at [556, 440] on select "AGRICULTURE ALCOHOL & TOBACCO CONSTRUCTION MATERIALS METALLURGY EQUIPMENT FOR R…" at bounding box center [434, 438] width 303 height 31
click at [342, 448] on select "AGRICULTURE ALCOHOL & TOBACCO CONSTRUCTION MATERIALS METALLURGY EQUIPMENT FOR R…" at bounding box center [434, 438] width 303 height 31
click at [321, 440] on select "AGRICULTURE ALCOHOL & TOBACCO CONSTRUCTION MATERIALS METALLURGY EQUIPMENT FOR R…" at bounding box center [434, 438] width 303 height 31
select select "14"
click at [283, 423] on select "AGRICULTURE ALCOHOL & TOBACCO CONSTRUCTION MATERIALS METALLURGY EQUIPMENT FOR R…" at bounding box center [434, 438] width 303 height 31
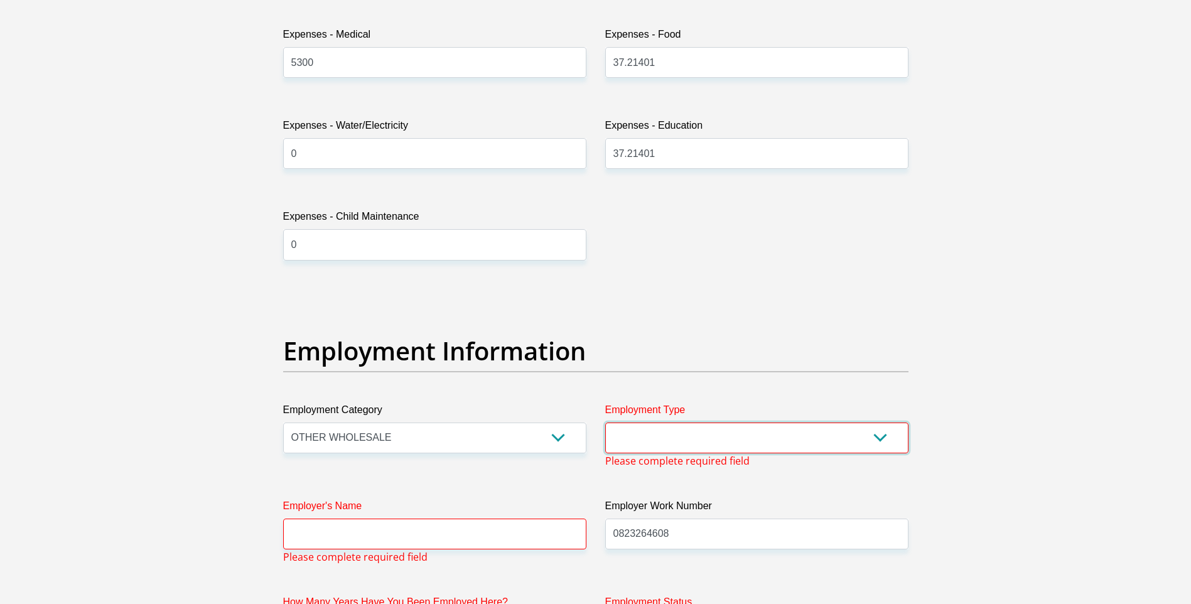
click at [881, 435] on select "College/Lecturer Craft Seller Creative Driver Executive Farmer Forces - Non Com…" at bounding box center [756, 438] width 303 height 31
select select "Unknown/Other"
click at [605, 423] on select "College/Lecturer Craft Seller Creative Driver Executive Farmer Forces - Non Com…" at bounding box center [756, 438] width 303 height 31
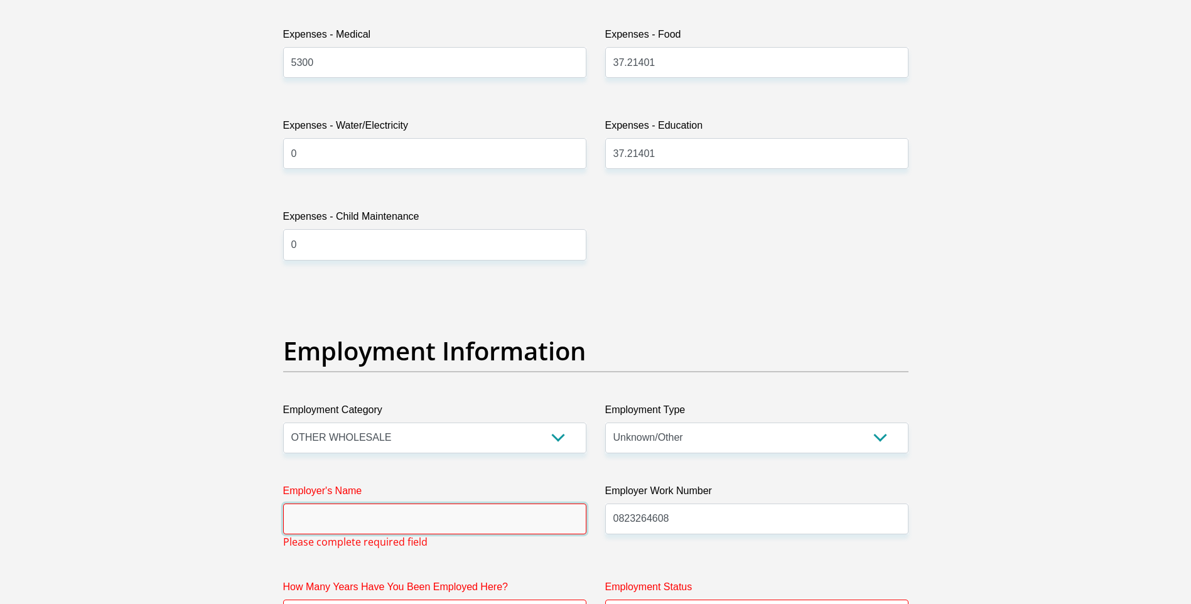
click at [340, 523] on input "Employer's Name" at bounding box center [434, 519] width 303 height 31
type input "DELBERGATTORNEYS"
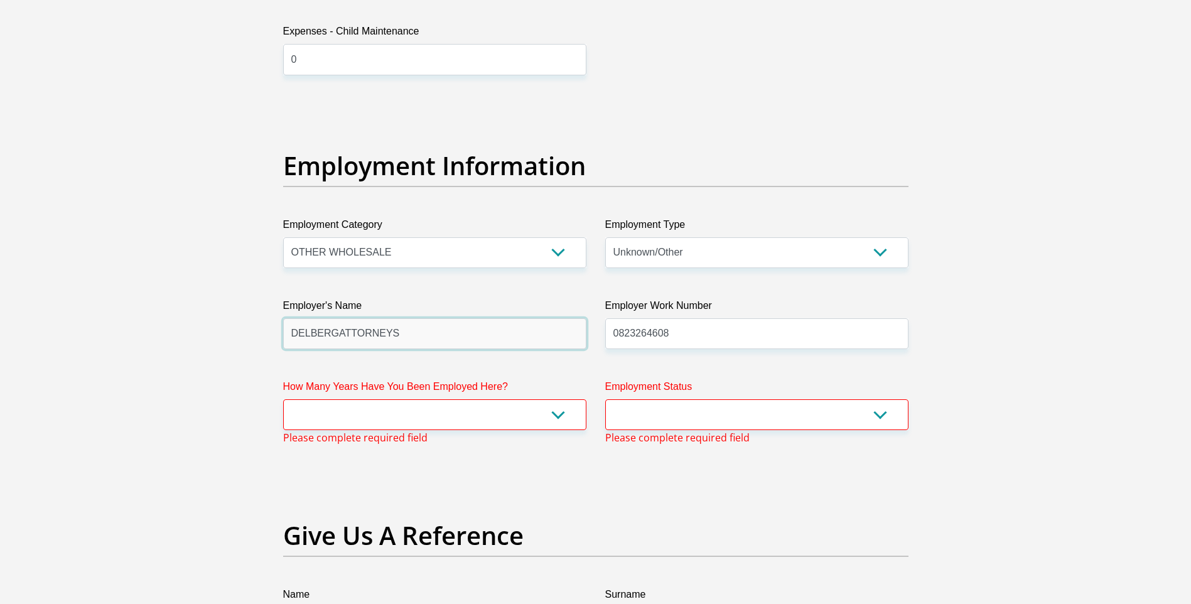
scroll to position [2144, 0]
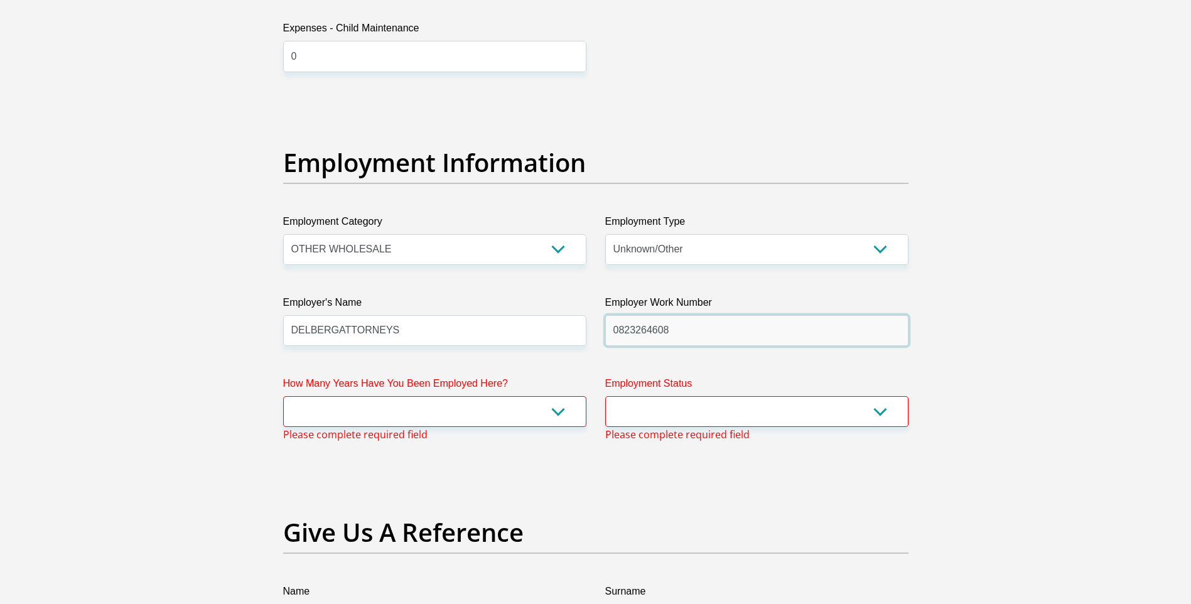
drag, startPoint x: 666, startPoint y: 328, endPoint x: 943, endPoint y: 398, distance: 285.6
click at [470, 320] on div "Title Mr Ms Mrs Dr Other First Name KARIN Surname HEENNOP ID Number 65010200250…" at bounding box center [596, 141] width 644 height 4177
type input "0123615001"
click at [367, 417] on select "less than 1 year 1-3 years 3-5 years 5+ years" at bounding box center [434, 411] width 303 height 31
select select "60"
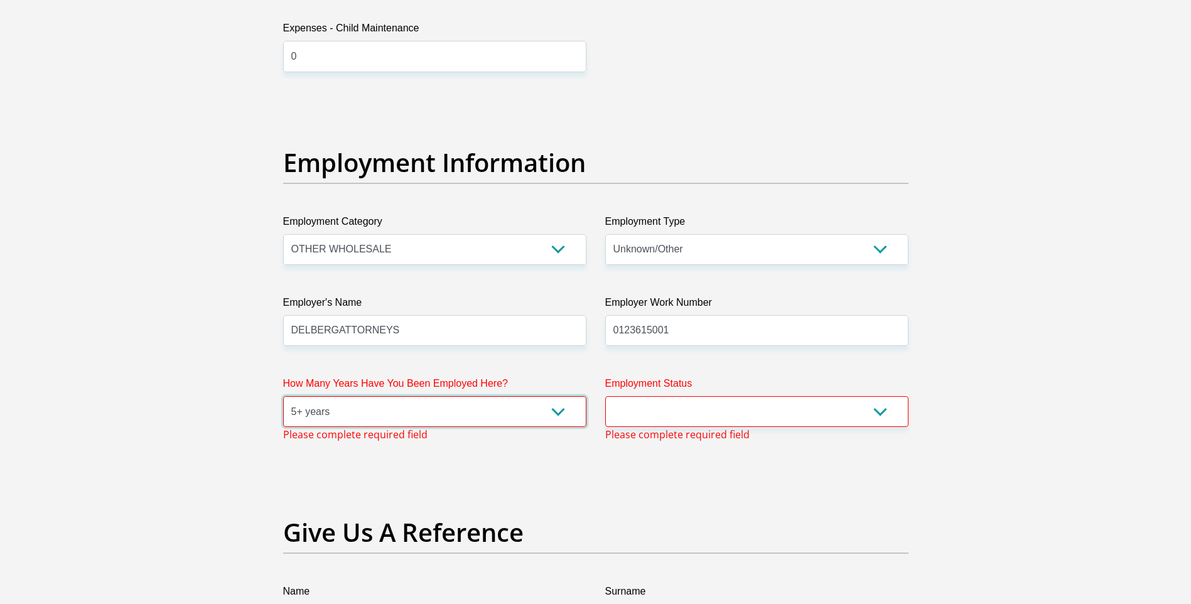
click at [283, 396] on select "less than 1 year 1-3 years 3-5 years 5+ years" at bounding box center [434, 411] width 303 height 31
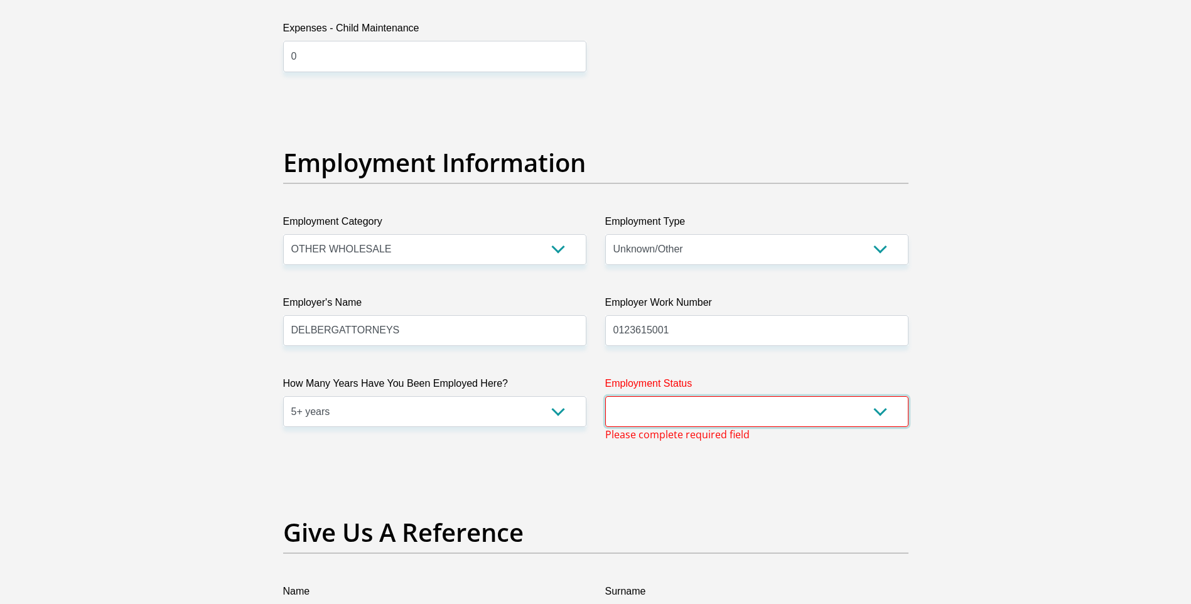
click at [884, 413] on select "Permanent/Full-time Part-time/Casual Contract Worker Self-Employed Housewife Re…" at bounding box center [756, 411] width 303 height 31
select select "1"
click at [605, 396] on select "Permanent/Full-time Part-time/Casual Contract Worker Self-Employed Housewife Re…" at bounding box center [756, 411] width 303 height 31
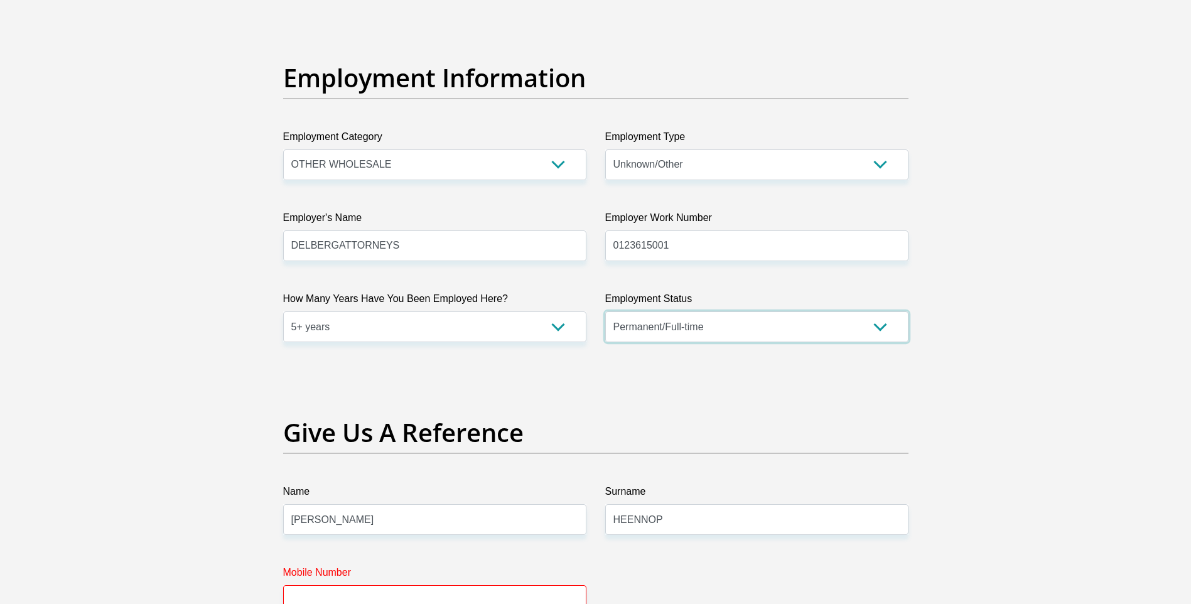
scroll to position [2333, 0]
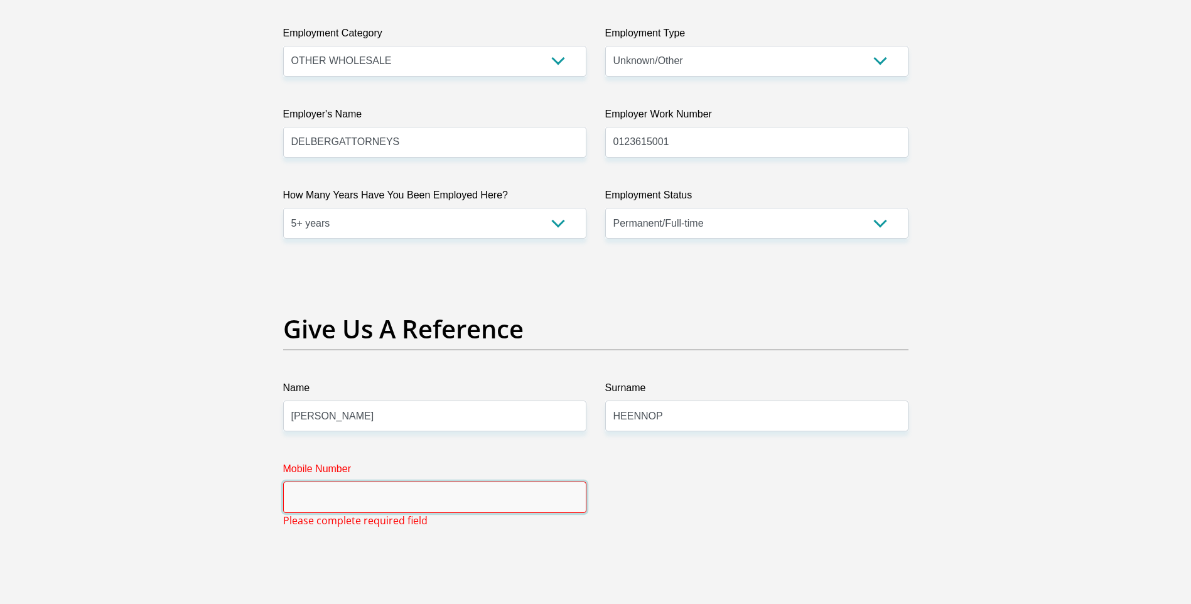
click at [317, 503] on input "Mobile Number" at bounding box center [434, 497] width 303 height 31
click at [544, 413] on input "KARIN" at bounding box center [434, 416] width 303 height 31
drag, startPoint x: 356, startPoint y: 415, endPoint x: 377, endPoint y: 424, distance: 22.5
type input "h"
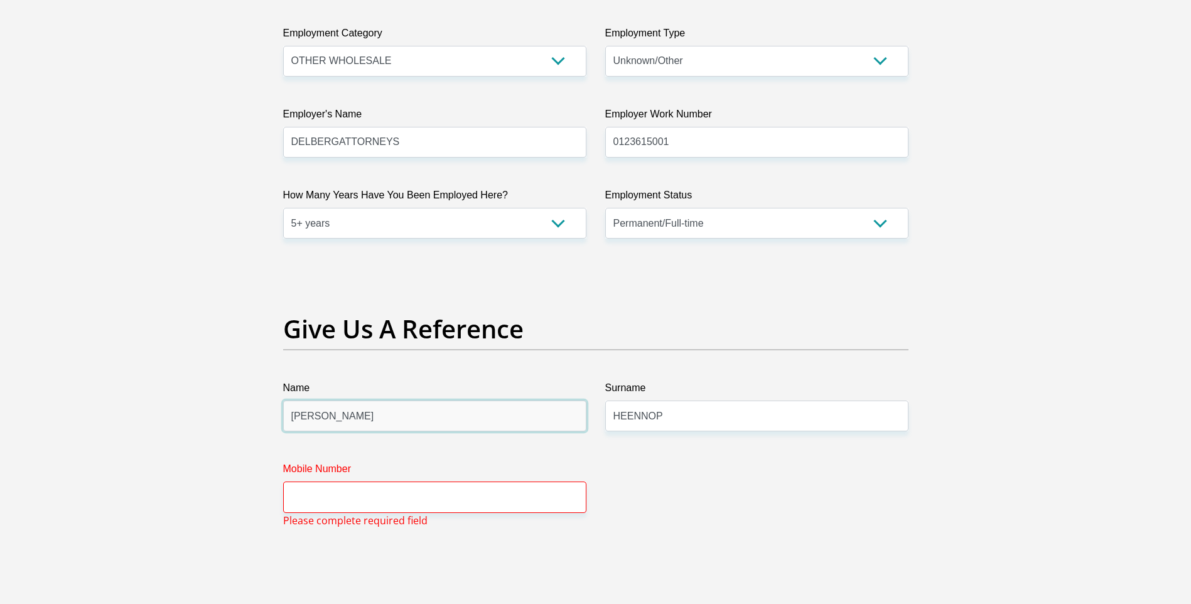
type input "HANNES"
drag, startPoint x: 345, startPoint y: 502, endPoint x: 1117, endPoint y: 541, distance: 772.3
click at [347, 502] on input "Mobile Number" at bounding box center [434, 497] width 303 height 31
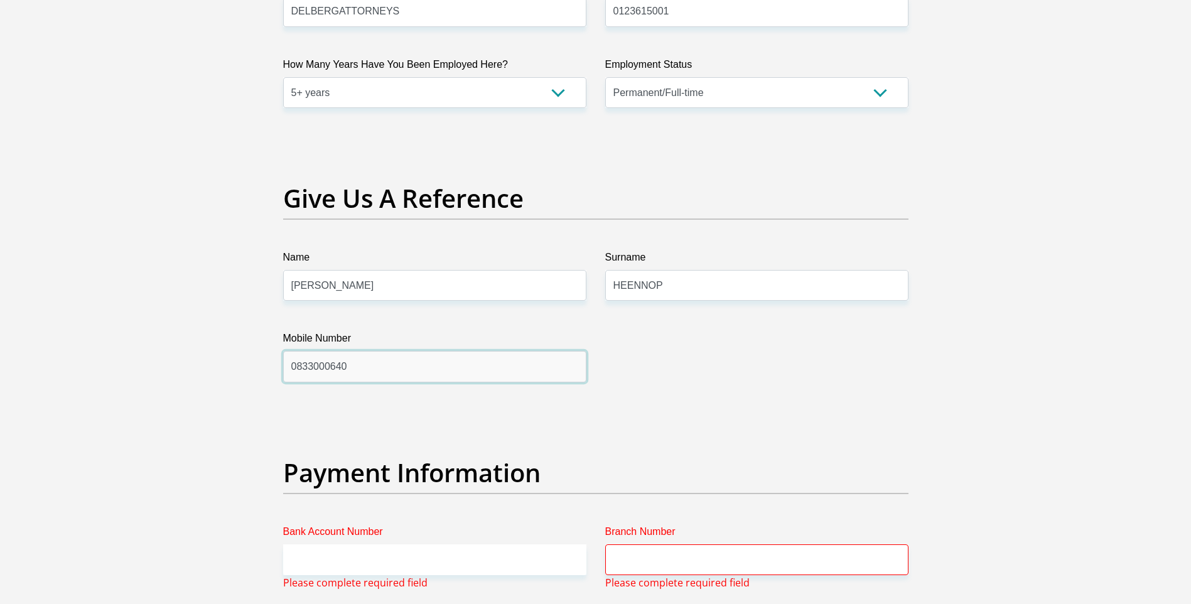
scroll to position [2584, 0]
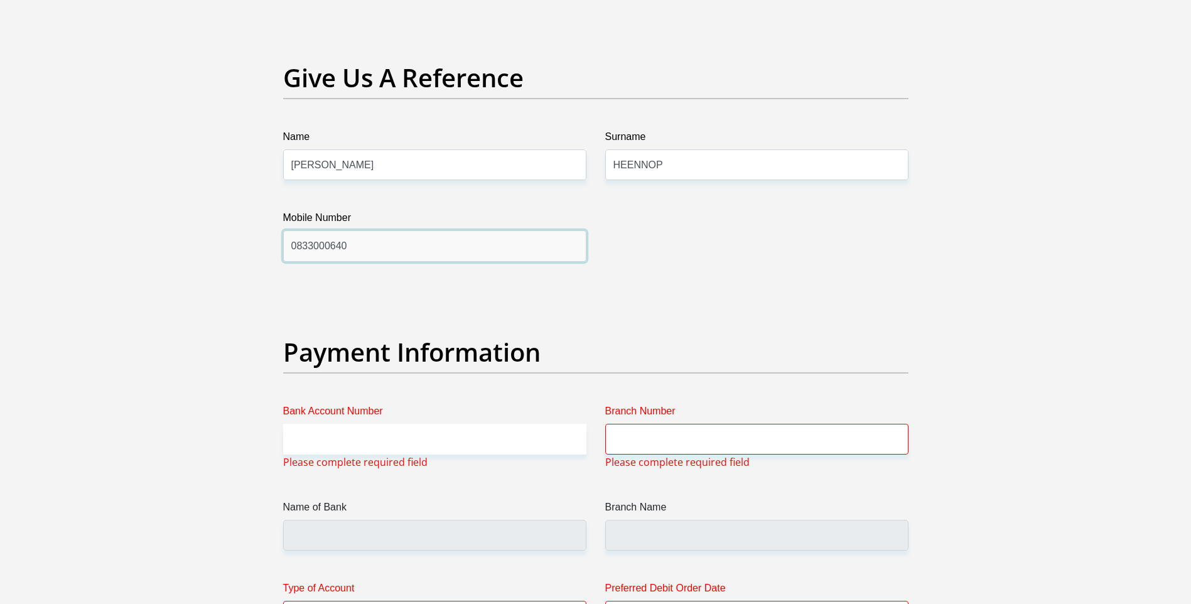
type input "0833000640"
click at [354, 437] on input "Bank Account Number" at bounding box center [434, 439] width 303 height 31
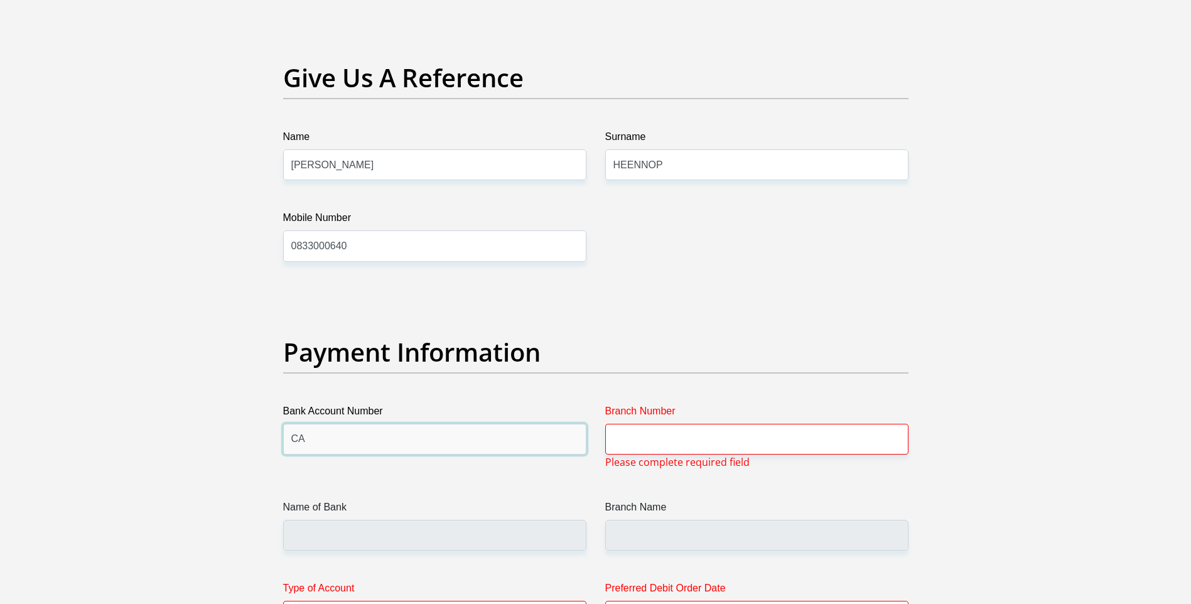
type input "C"
type input "1843730144"
click at [657, 445] on input "Branch Number" at bounding box center [756, 439] width 303 height 31
click at [323, 541] on input "Name of Bank" at bounding box center [434, 535] width 303 height 31
drag, startPoint x: 320, startPoint y: 533, endPoint x: 342, endPoint y: 534, distance: 22.6
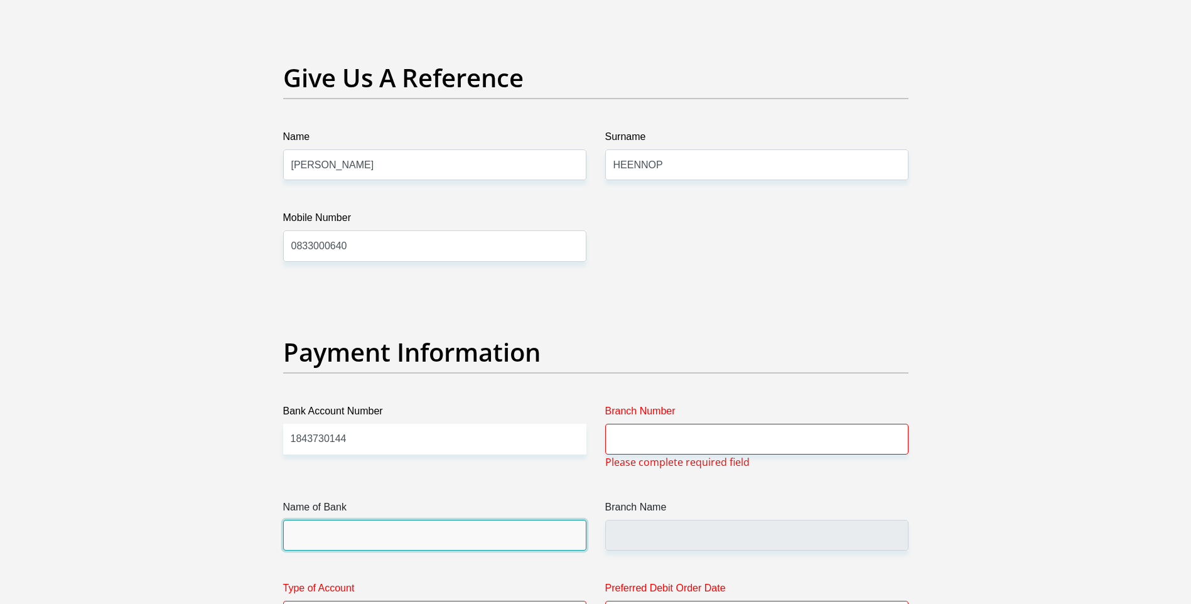
click at [320, 534] on input "Name of Bank" at bounding box center [434, 535] width 303 height 31
click at [357, 540] on input "Name of Bank" at bounding box center [434, 535] width 303 height 31
click at [644, 521] on div "Branch Name" at bounding box center [756, 525] width 303 height 51
drag, startPoint x: 644, startPoint y: 524, endPoint x: 644, endPoint y: 431, distance: 92.3
click at [644, 431] on input "Branch Number" at bounding box center [756, 439] width 303 height 31
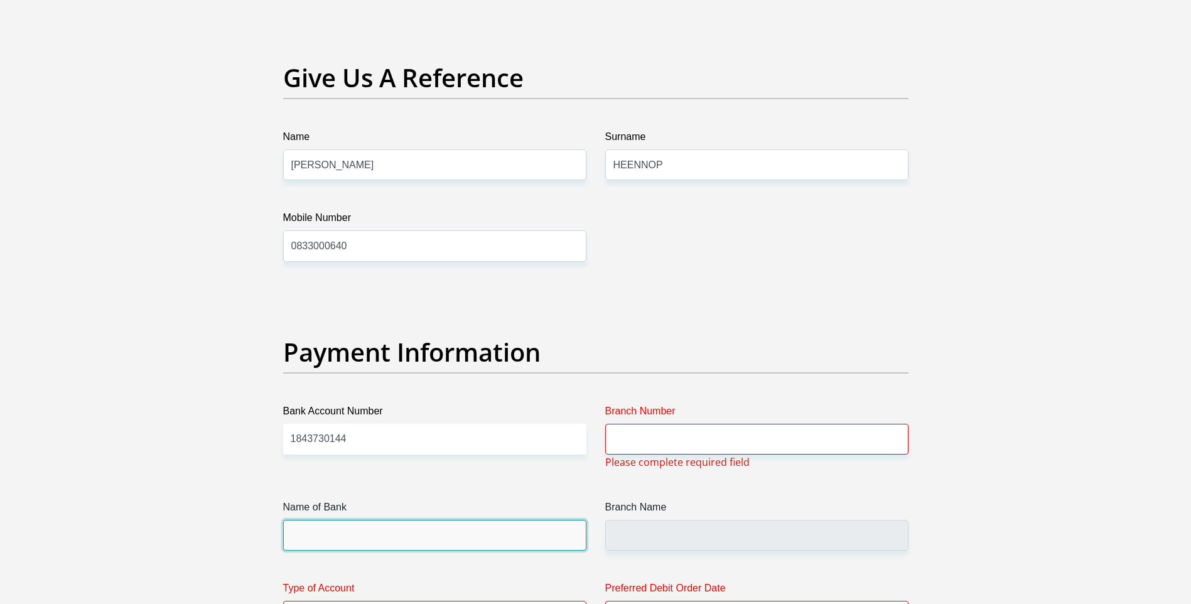
click at [322, 536] on input "Name of Bank" at bounding box center [434, 535] width 303 height 31
click at [374, 439] on input "1843730144" at bounding box center [434, 439] width 303 height 31
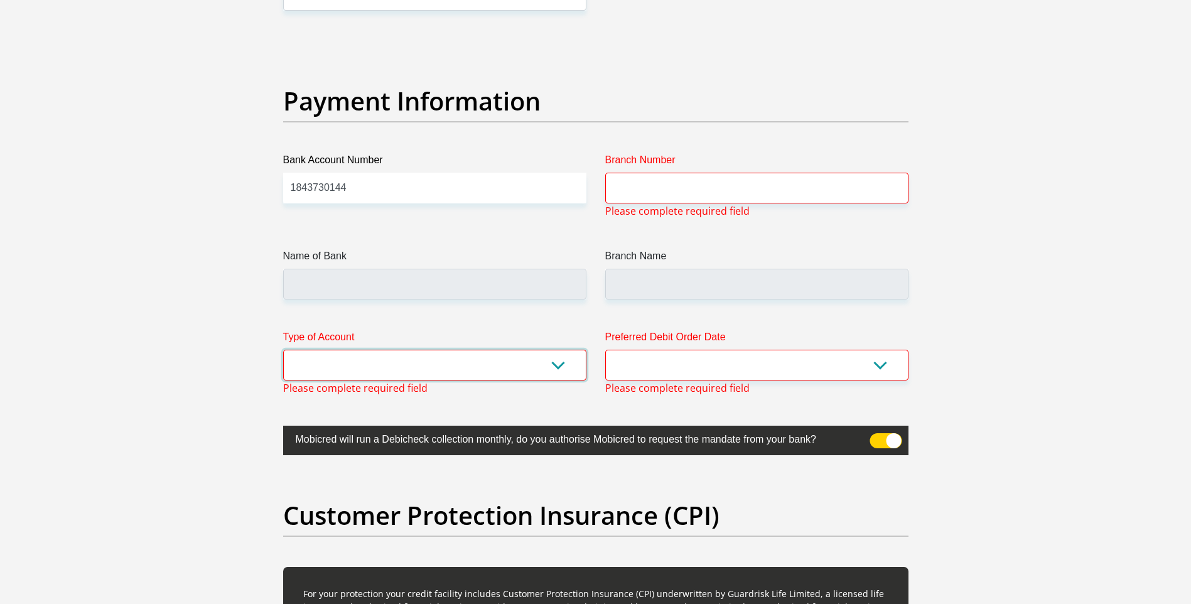
click at [317, 364] on select "Cheque Savings" at bounding box center [434, 365] width 303 height 31
select select "SAV"
click at [283, 350] on select "Cheque Savings" at bounding box center [434, 365] width 303 height 31
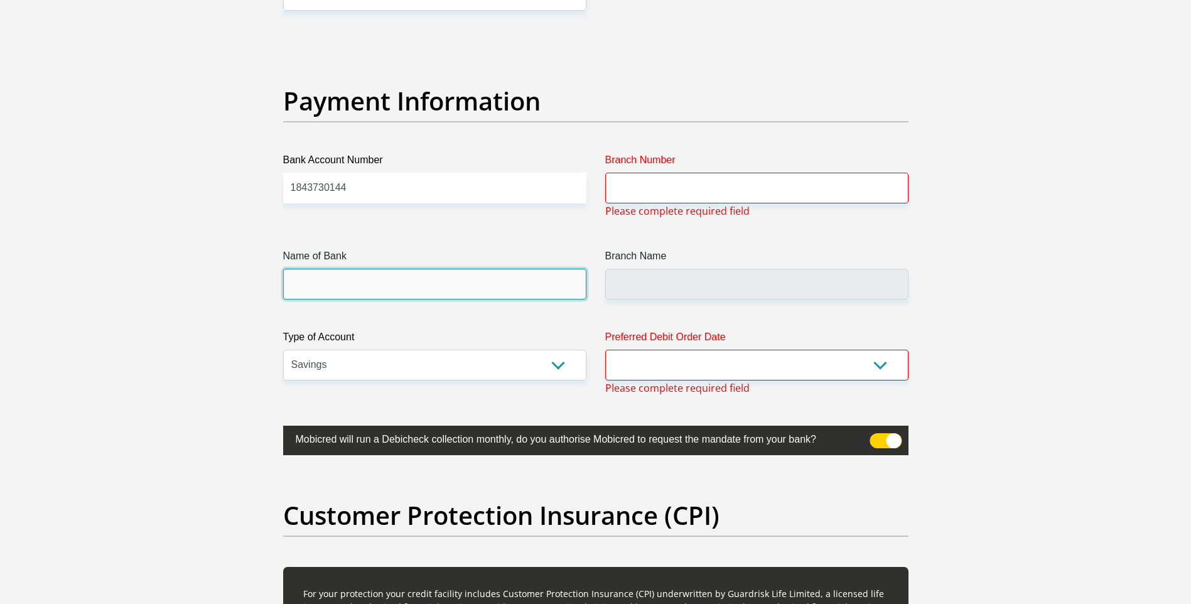
click at [323, 283] on input "Name of Bank" at bounding box center [434, 284] width 303 height 31
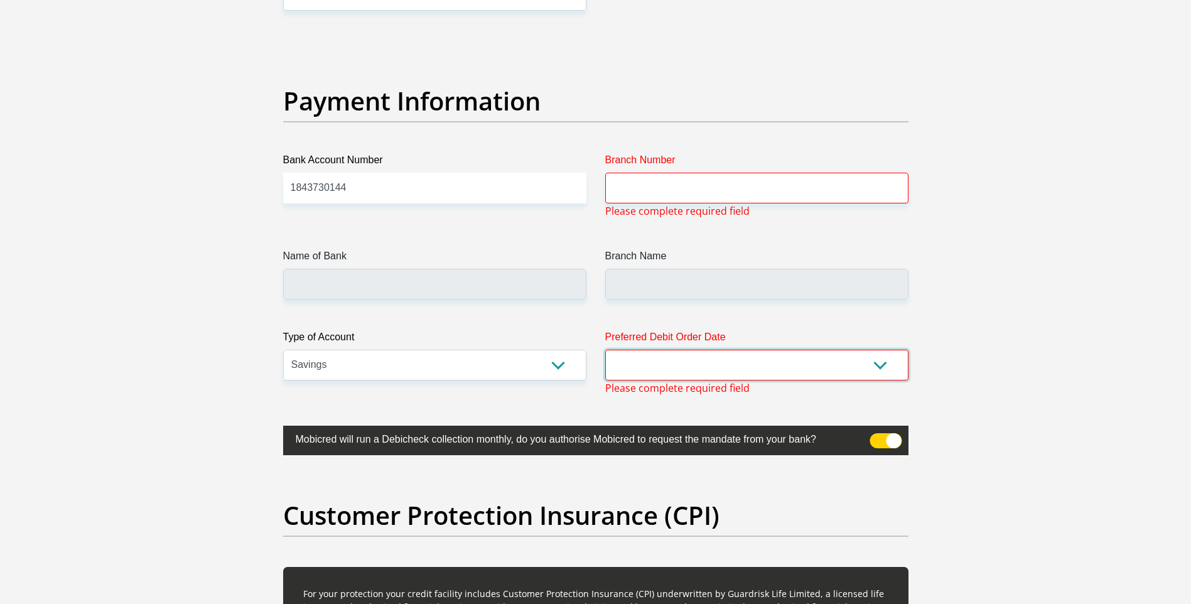
click at [878, 362] on select "1st 2nd 3rd 4th 5th 7th 18th 19th 20th 21st 22nd 23rd 24th 25th 26th 27th 28th …" at bounding box center [756, 365] width 303 height 31
select select "25"
click at [605, 350] on select "1st 2nd 3rd 4th 5th 7th 18th 19th 20th 21st 22nd 23rd 24th 25th 26th 27th 28th …" at bounding box center [756, 365] width 303 height 31
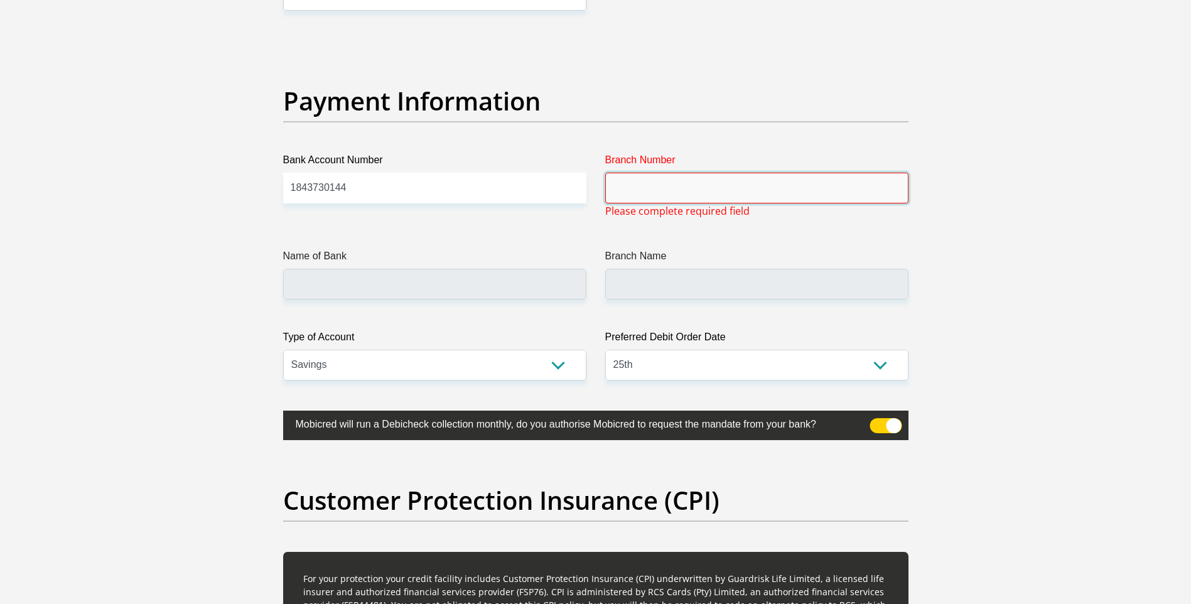
click at [661, 184] on input "Branch Number" at bounding box center [756, 188] width 303 height 31
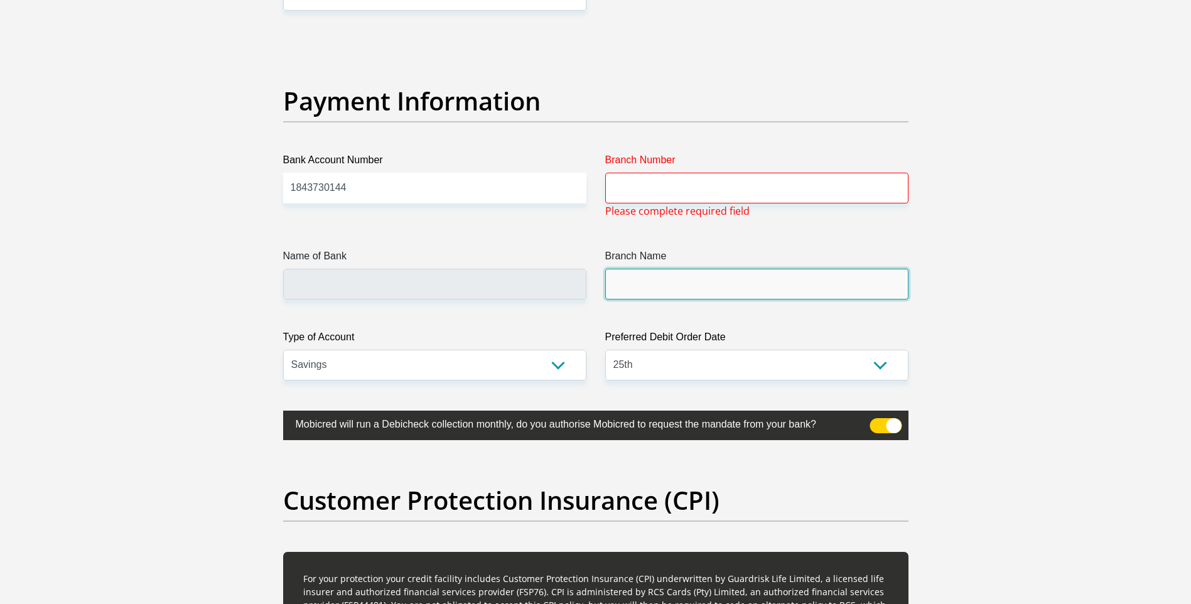
drag, startPoint x: 651, startPoint y: 273, endPoint x: 649, endPoint y: 281, distance: 9.0
click at [649, 275] on input "Branch Name" at bounding box center [756, 284] width 303 height 31
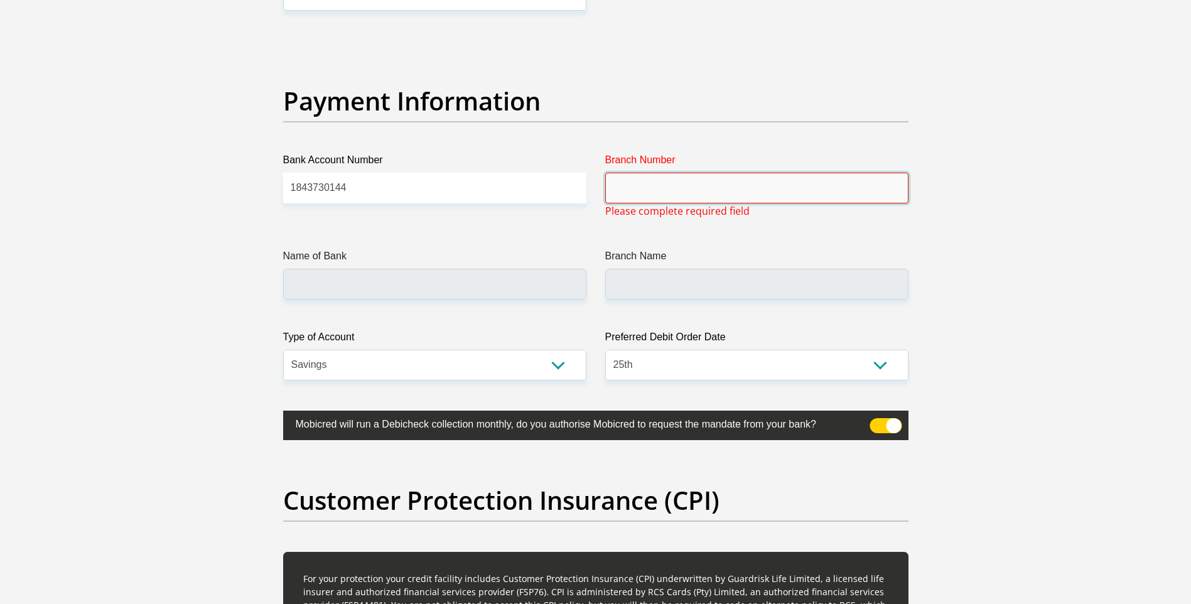
click at [647, 173] on input "Branch Number" at bounding box center [756, 188] width 303 height 31
click at [648, 193] on input "Branch Number" at bounding box center [756, 188] width 303 height 31
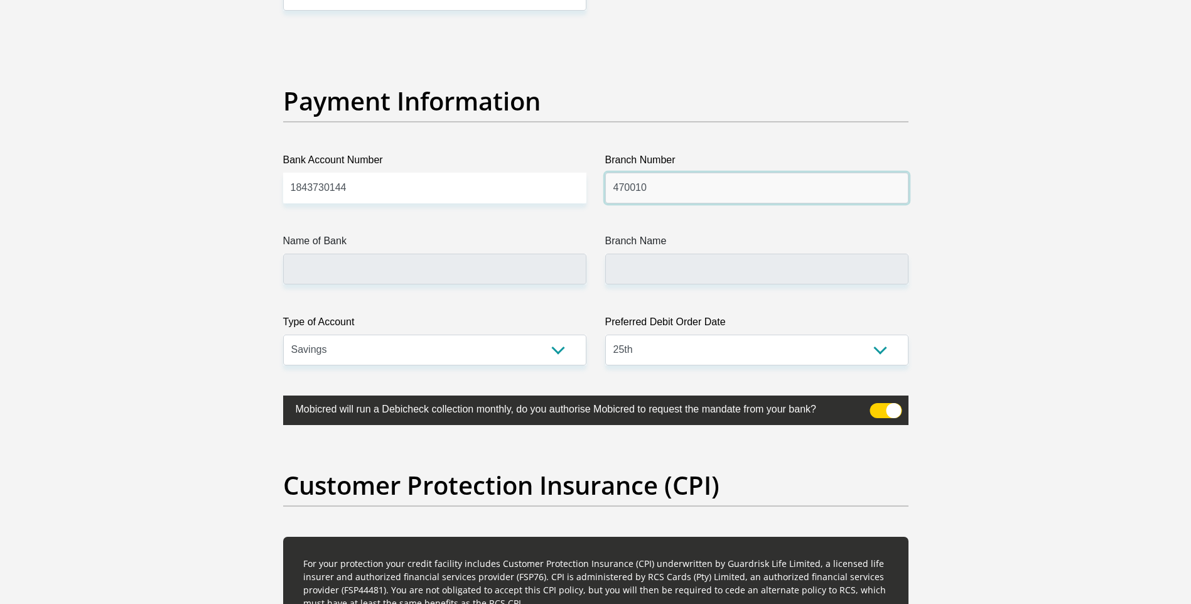
type input "470010"
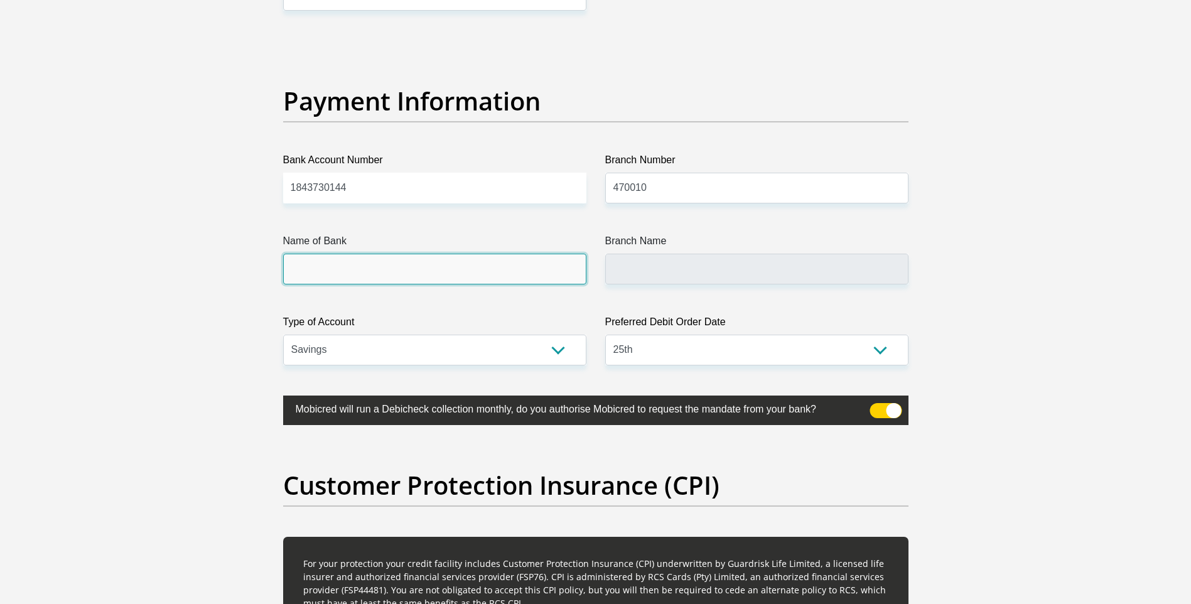
click at [319, 276] on input "Name of Bank" at bounding box center [434, 269] width 303 height 31
type input "CAPITEC BANK LIMITED"
type input "CAPITEC BANK CPC"
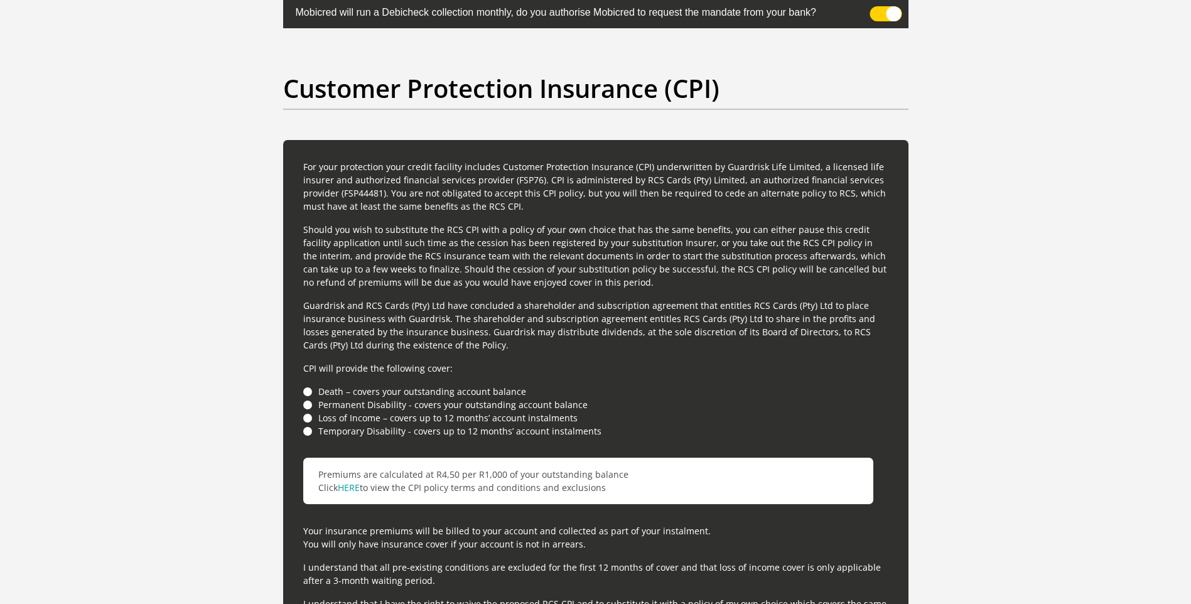
scroll to position [3337, 0]
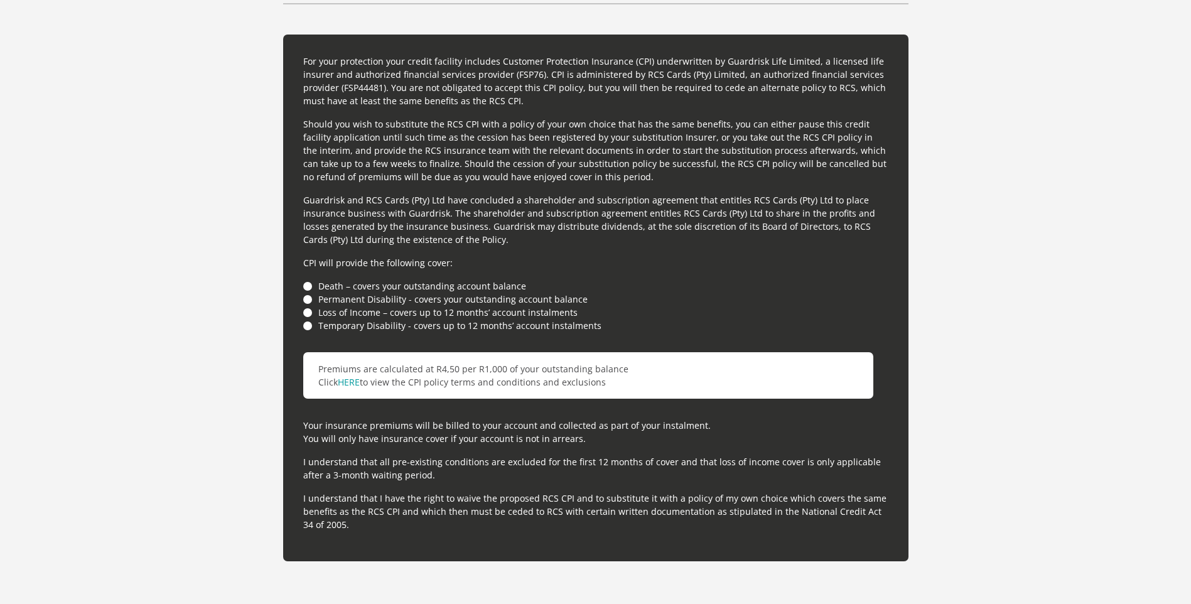
click at [306, 288] on li "Death – covers your outstanding account balance" at bounding box center [595, 285] width 585 height 13
click at [305, 303] on li "Permanent Disability - covers your outstanding account balance" at bounding box center [595, 299] width 585 height 13
click at [310, 305] on li "Permanent Disability - covers your outstanding account balance" at bounding box center [595, 299] width 585 height 13
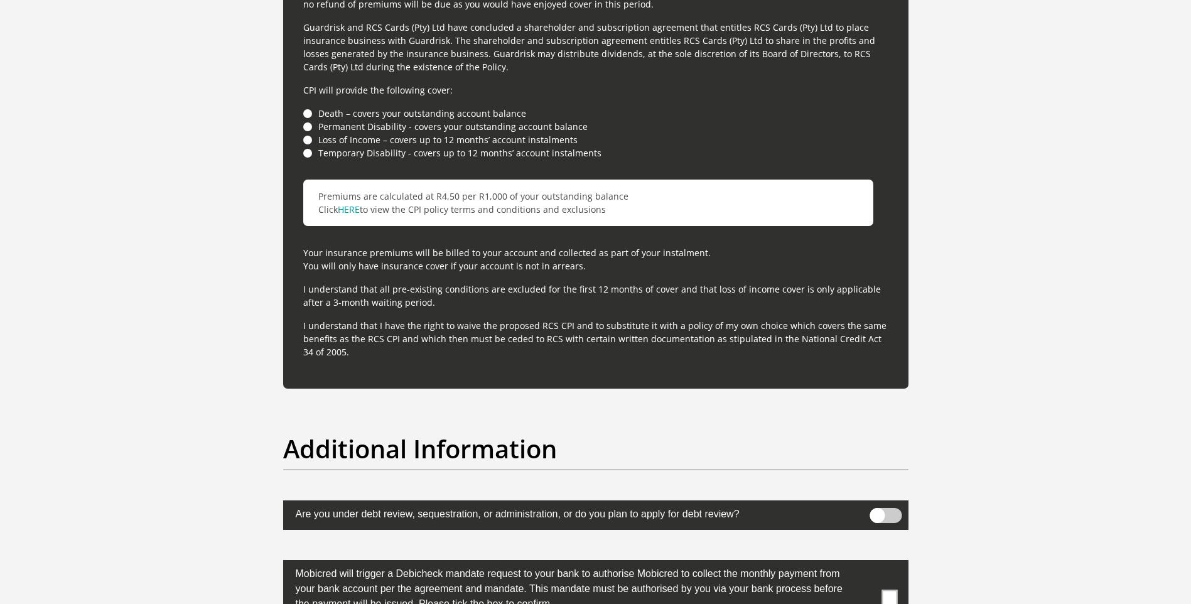
scroll to position [3526, 0]
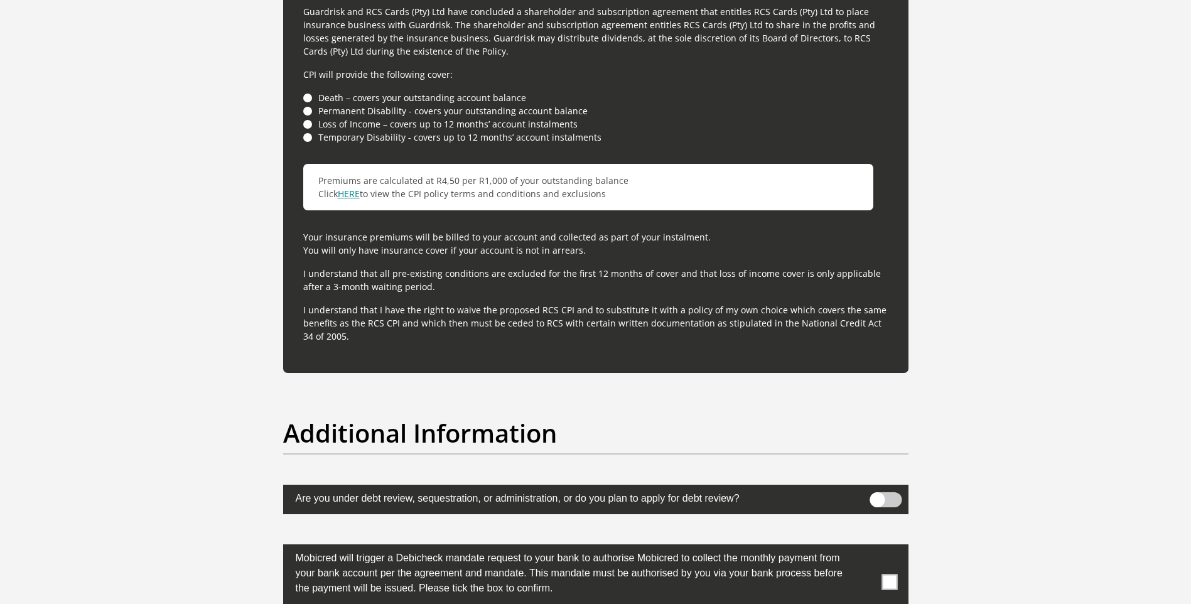
click at [345, 197] on link "HERE" at bounding box center [349, 194] width 22 height 12
click at [886, 500] on span at bounding box center [886, 499] width 32 height 15
click at [877, 496] on input "checkbox" at bounding box center [877, 496] width 0 height 0
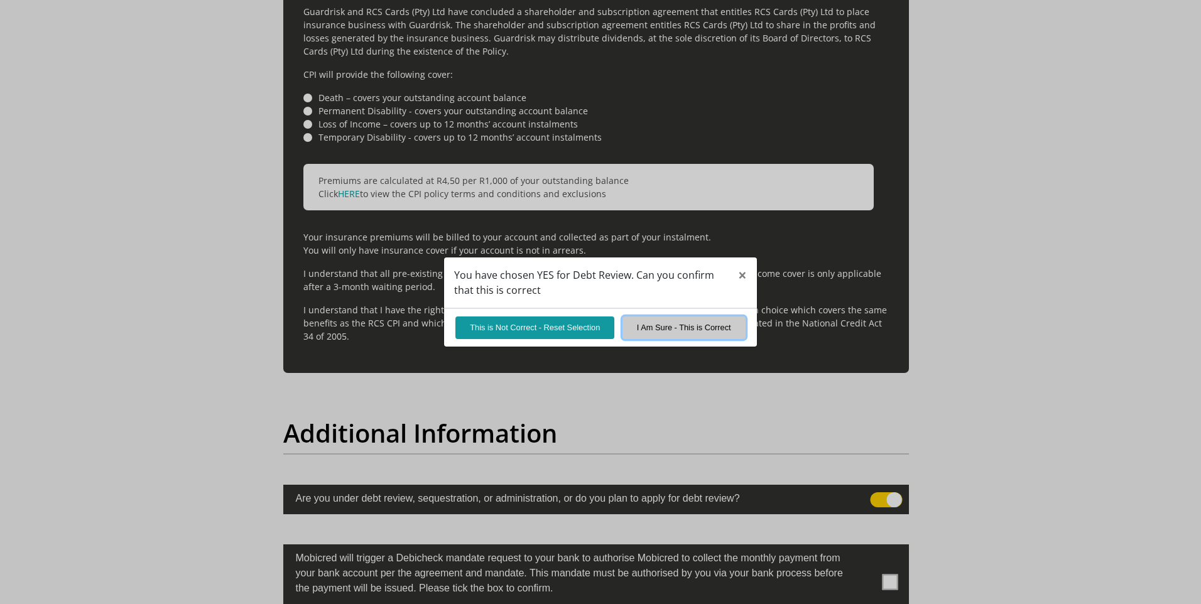
click at [663, 329] on button "I Am Sure - This is Correct" at bounding box center [683, 328] width 123 height 22
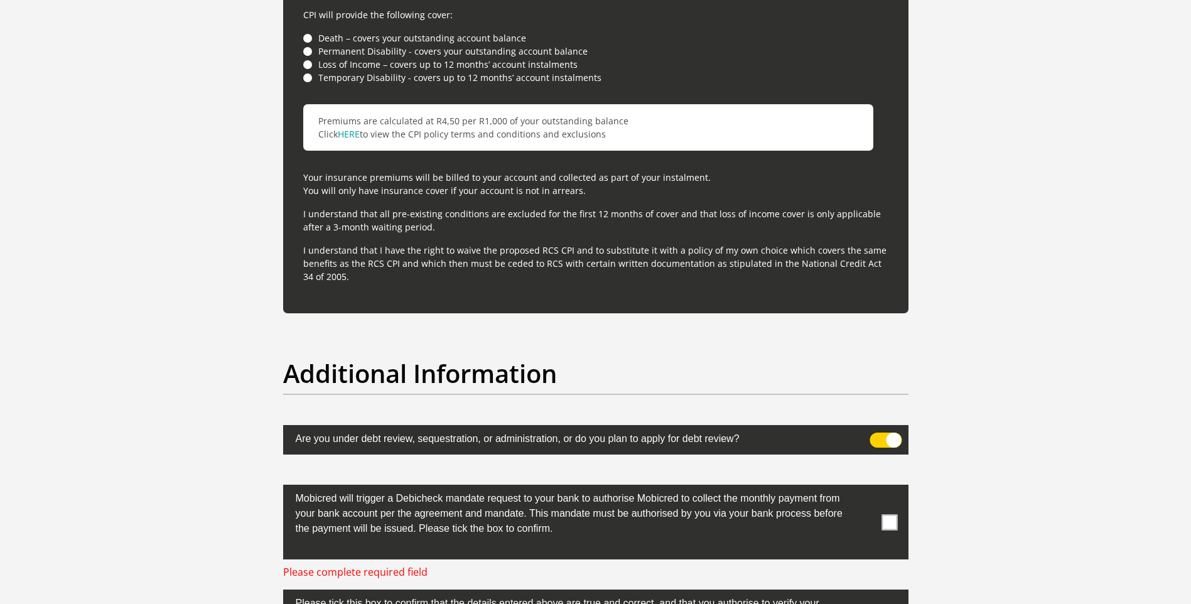
scroll to position [3652, 0]
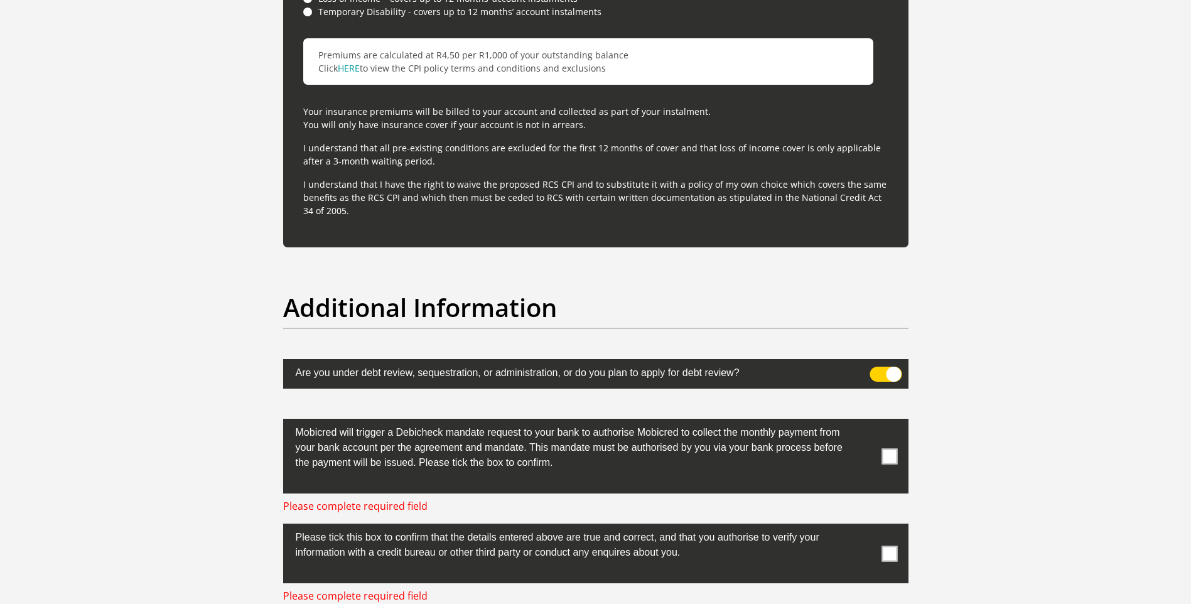
click at [886, 457] on span at bounding box center [890, 456] width 16 height 16
click at [865, 422] on input "checkbox" at bounding box center [865, 422] width 0 height 0
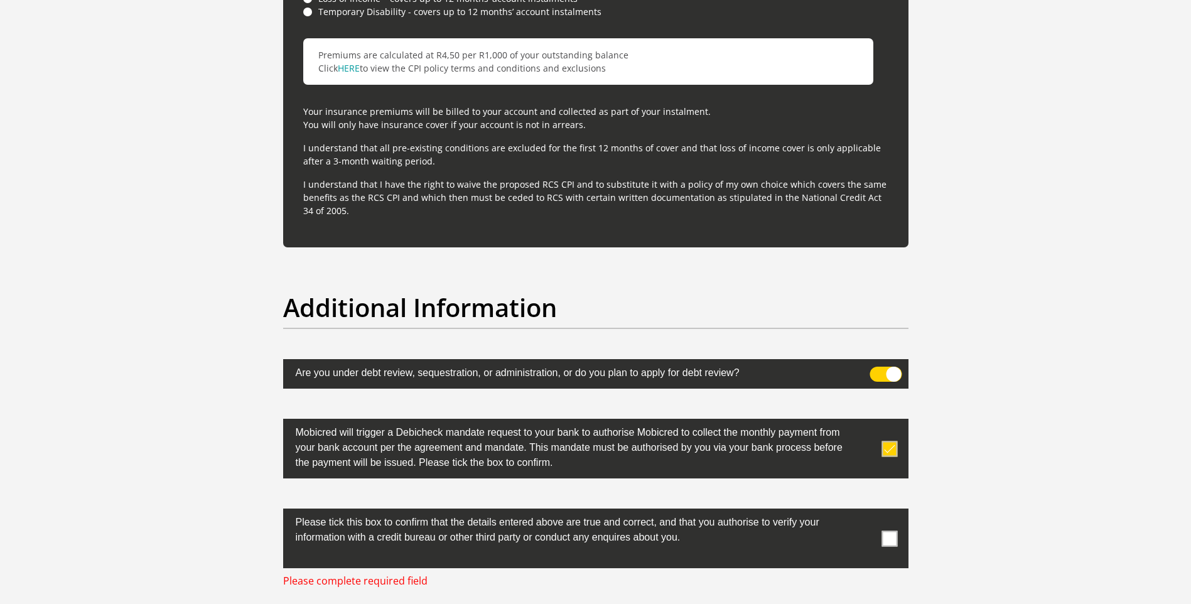
click at [884, 537] on span at bounding box center [890, 539] width 16 height 16
click at [865, 512] on input "checkbox" at bounding box center [865, 512] width 0 height 0
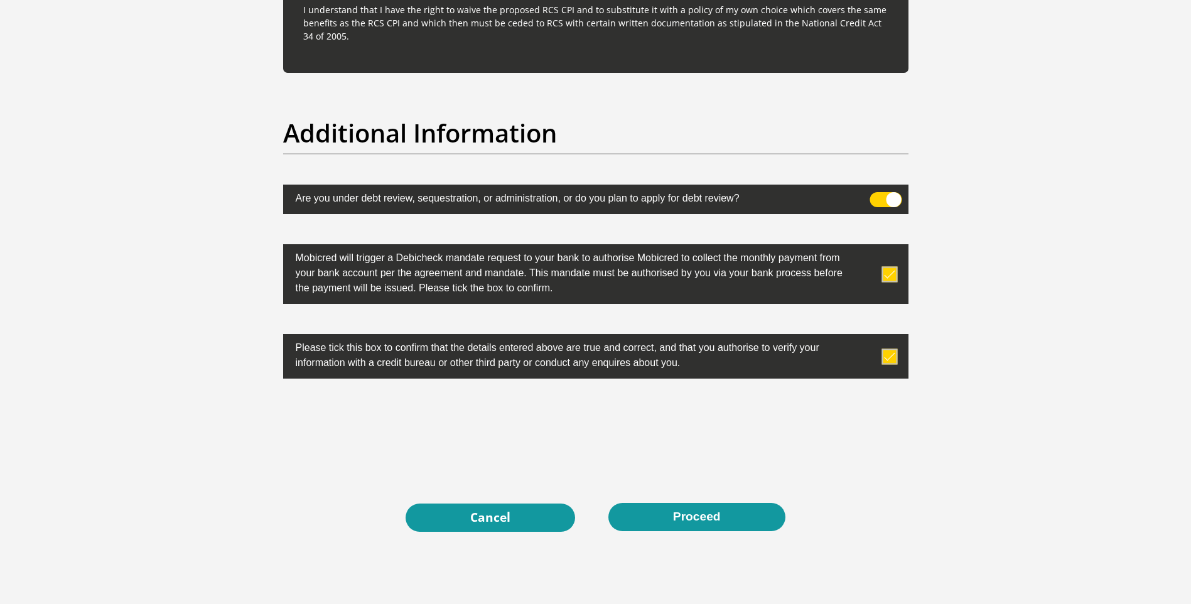
scroll to position [3902, 0]
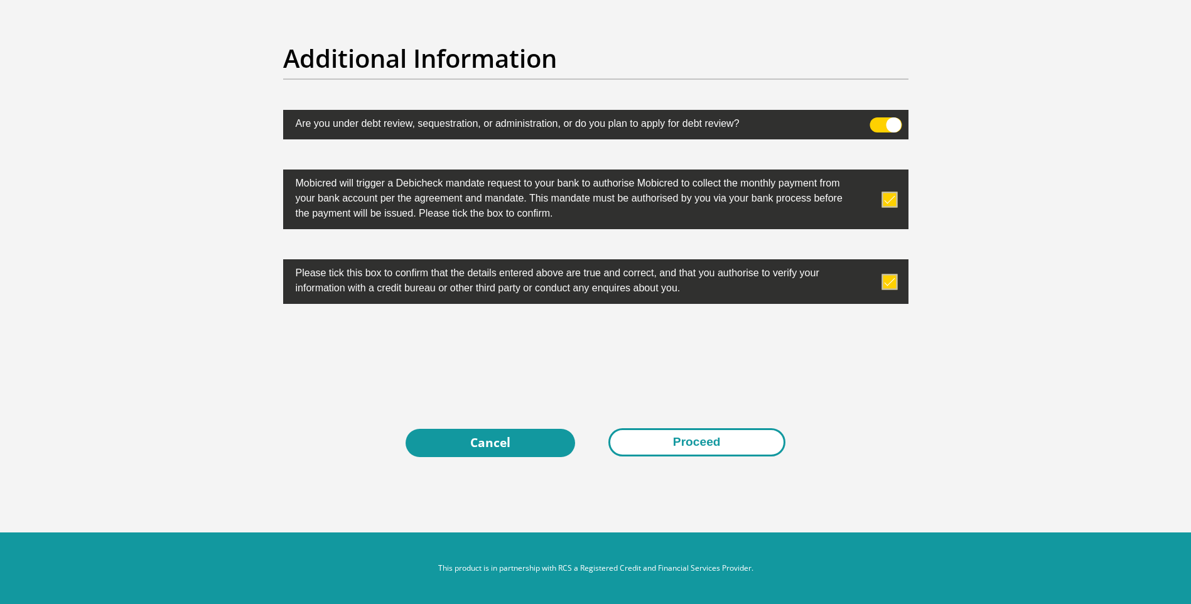
click at [710, 436] on button "Proceed" at bounding box center [697, 442] width 177 height 28
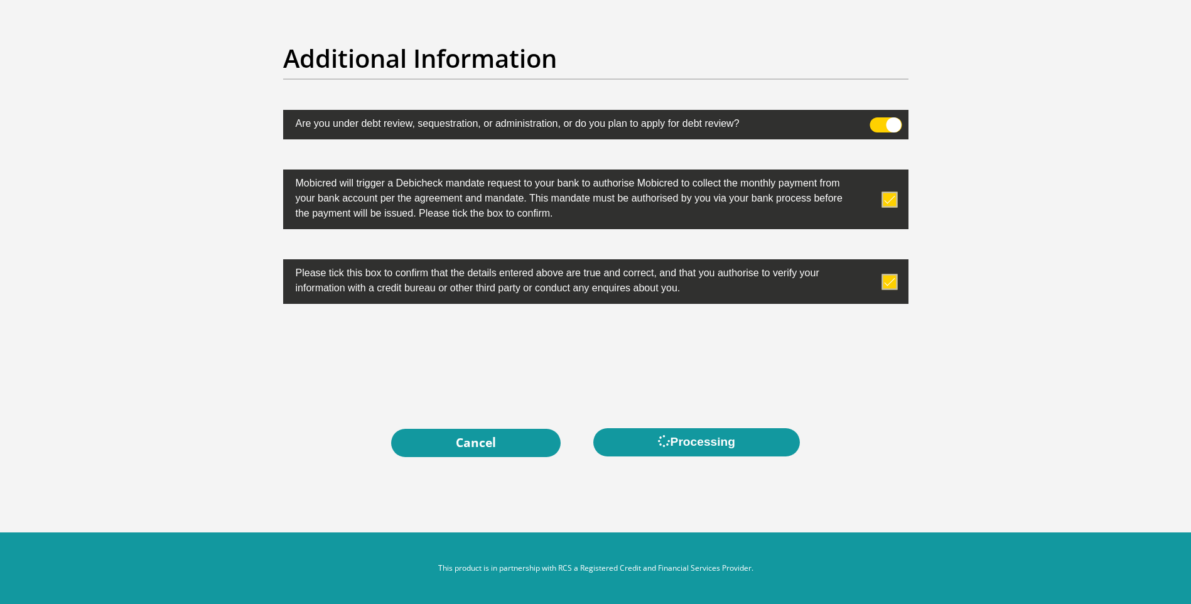
scroll to position [0, 0]
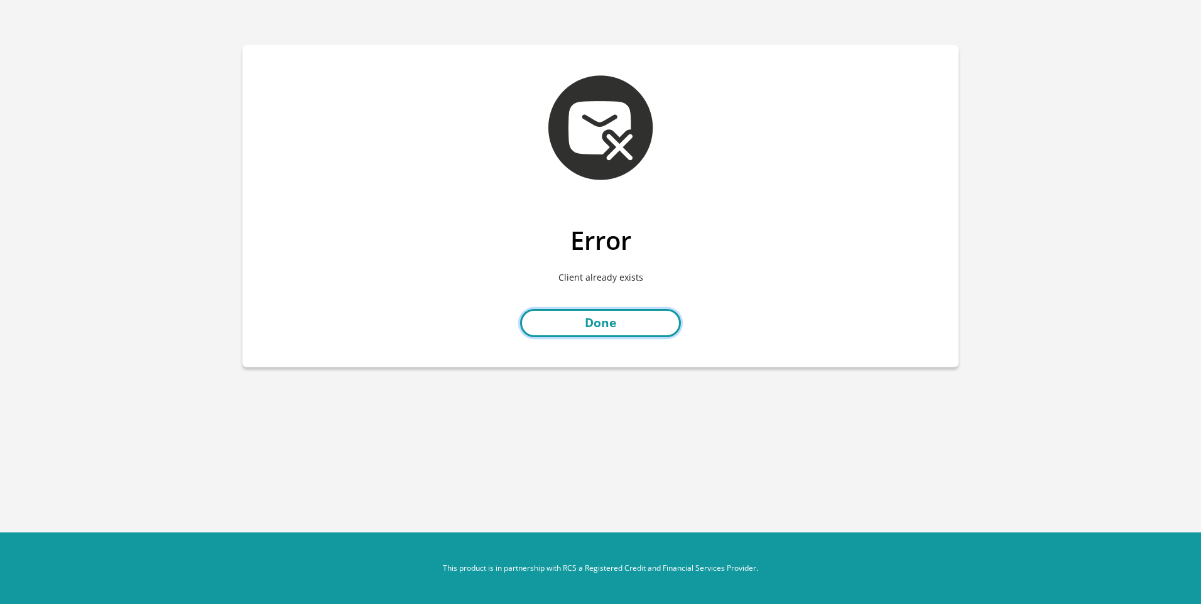
click at [604, 321] on link "Done" at bounding box center [600, 323] width 161 height 28
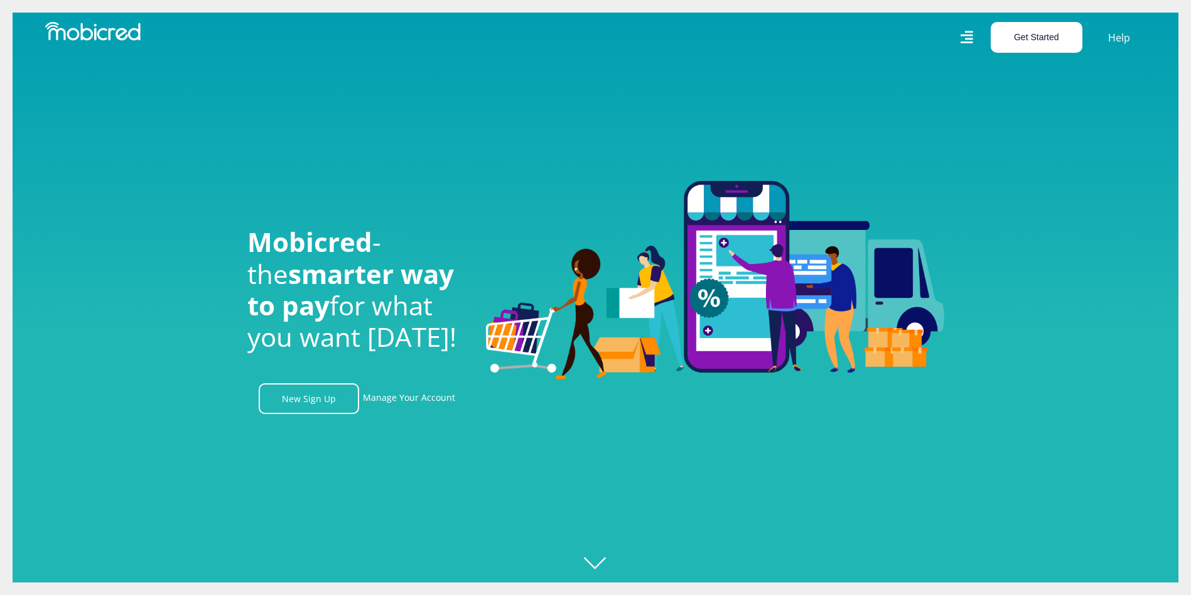
scroll to position [0, 895]
click at [408, 403] on link "Manage Your Account" at bounding box center [409, 398] width 92 height 31
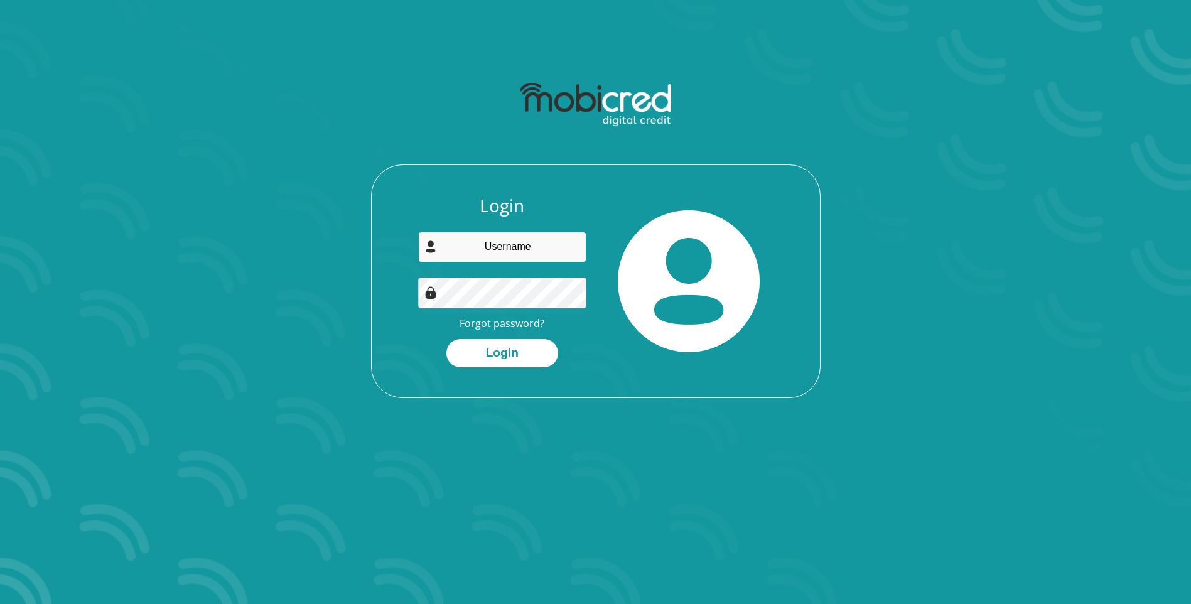
click at [494, 244] on input "email" at bounding box center [502, 247] width 168 height 31
type input "[PERSON_NAME][EMAIL_ADDRESS][DOMAIN_NAME]"
click at [497, 321] on link "Forgot password?" at bounding box center [502, 324] width 85 height 14
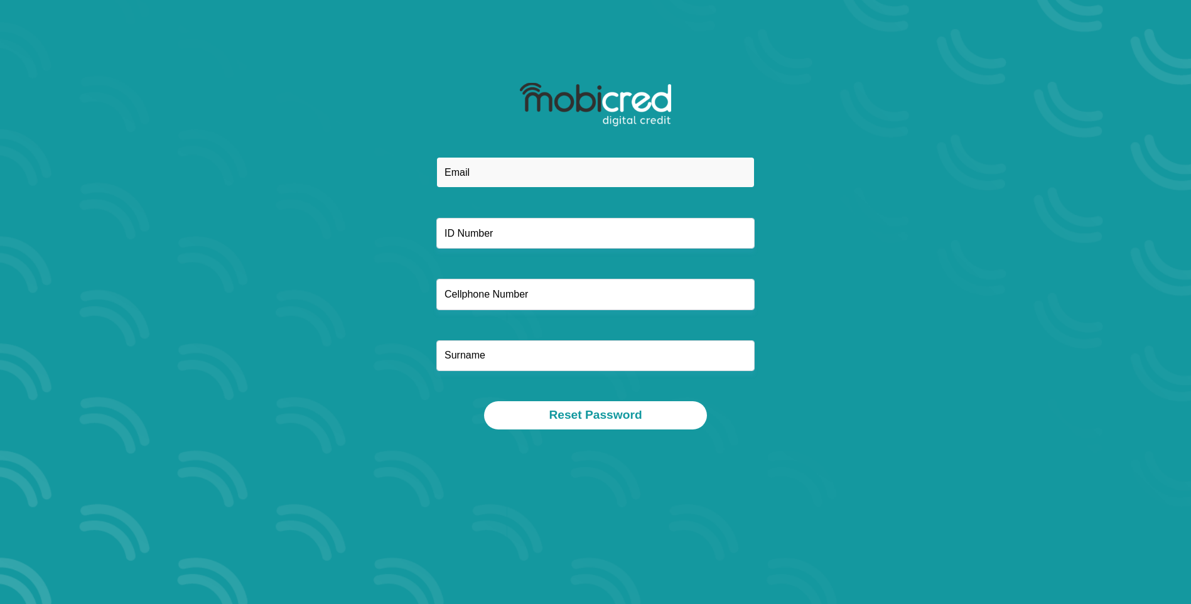
click at [458, 178] on input "email" at bounding box center [595, 172] width 318 height 31
type input "[PERSON_NAME][EMAIL_ADDRESS][DOMAIN_NAME]"
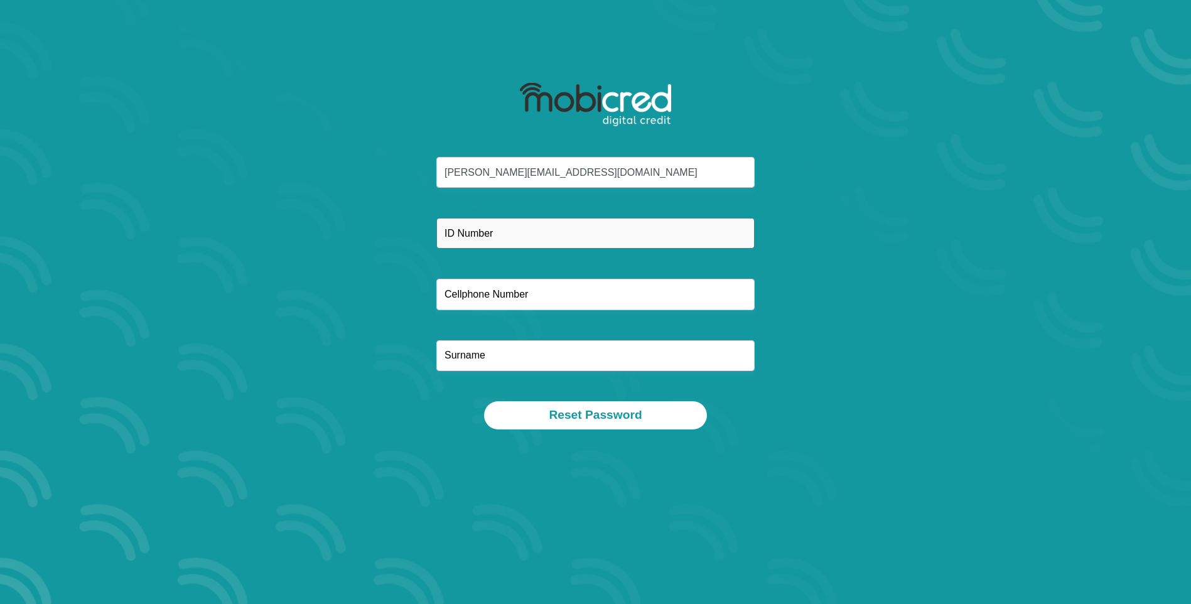
type input "[CREDIT_CARD_NUMBER]"
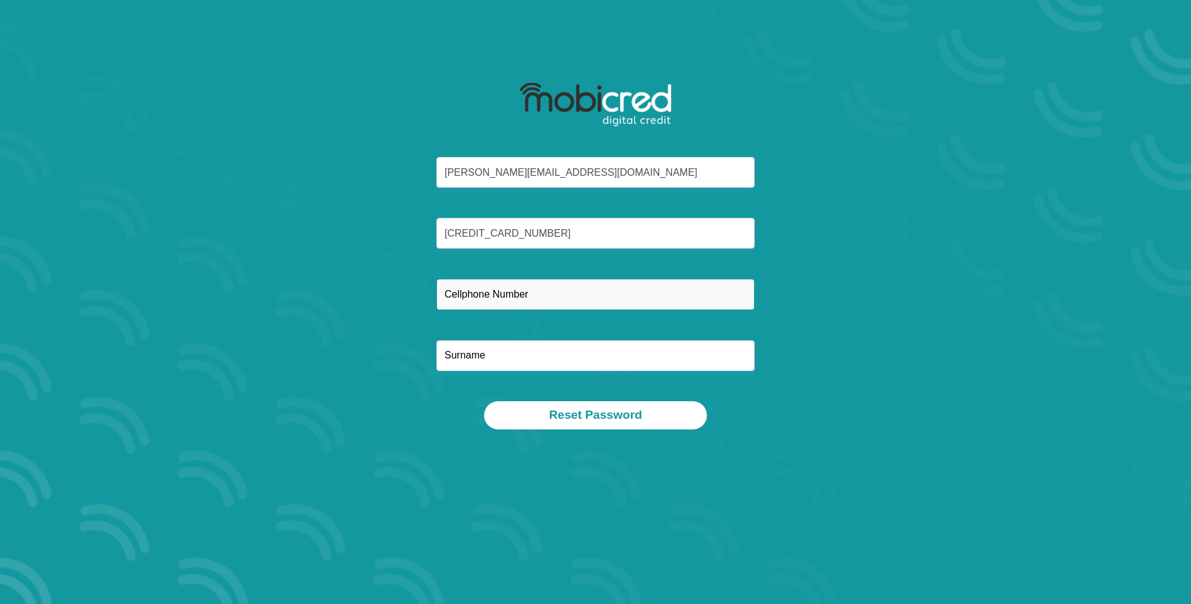
type input "0823264608"
type input "HEENNOP"
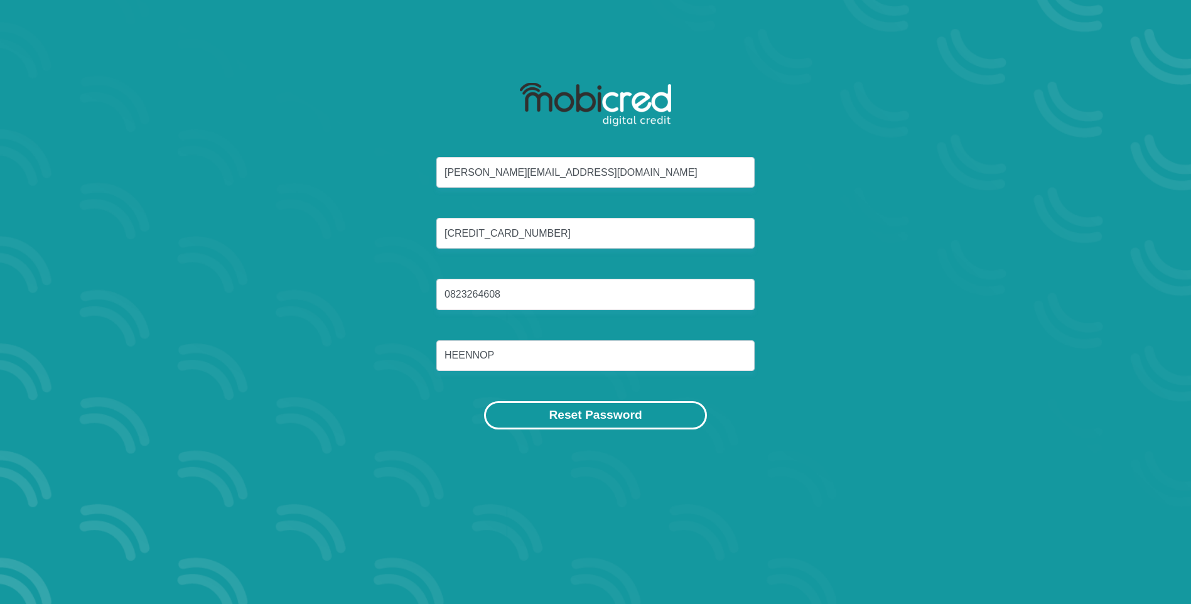
click at [605, 420] on button "Reset Password" at bounding box center [595, 415] width 222 height 28
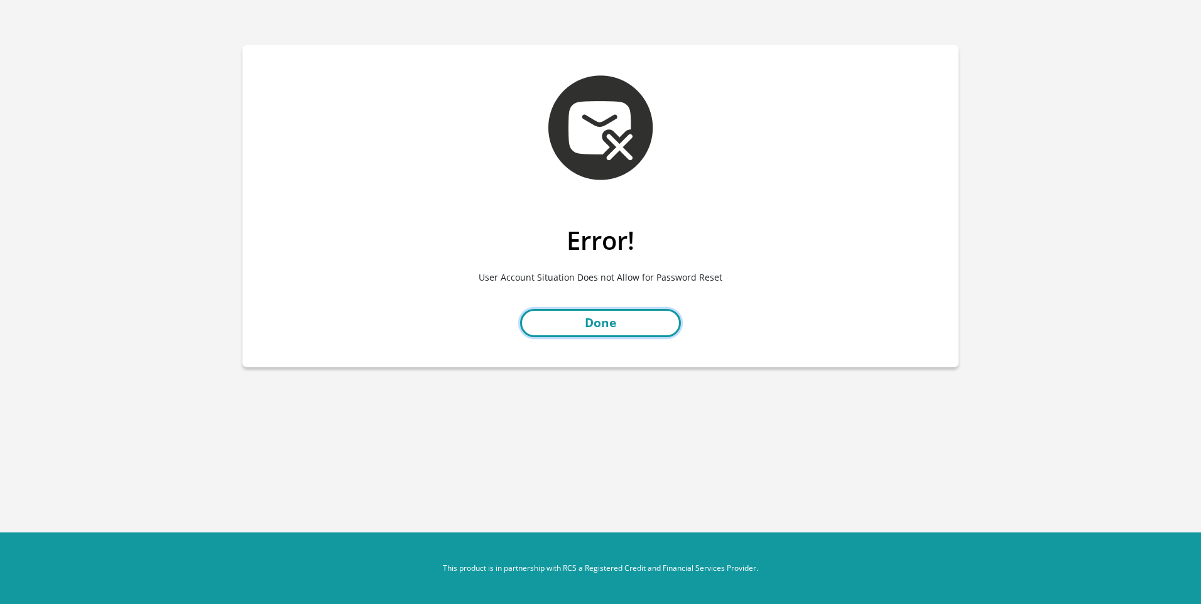
click at [588, 323] on link "Done" at bounding box center [600, 323] width 161 height 28
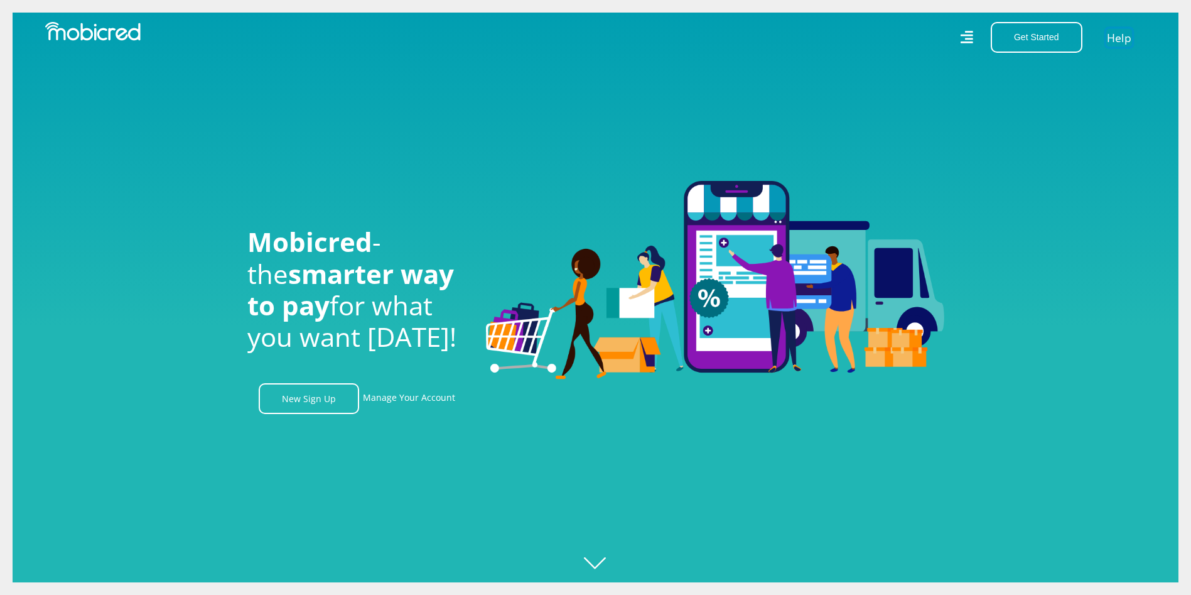
click at [1115, 40] on link "Help" at bounding box center [1120, 37] width 26 height 18
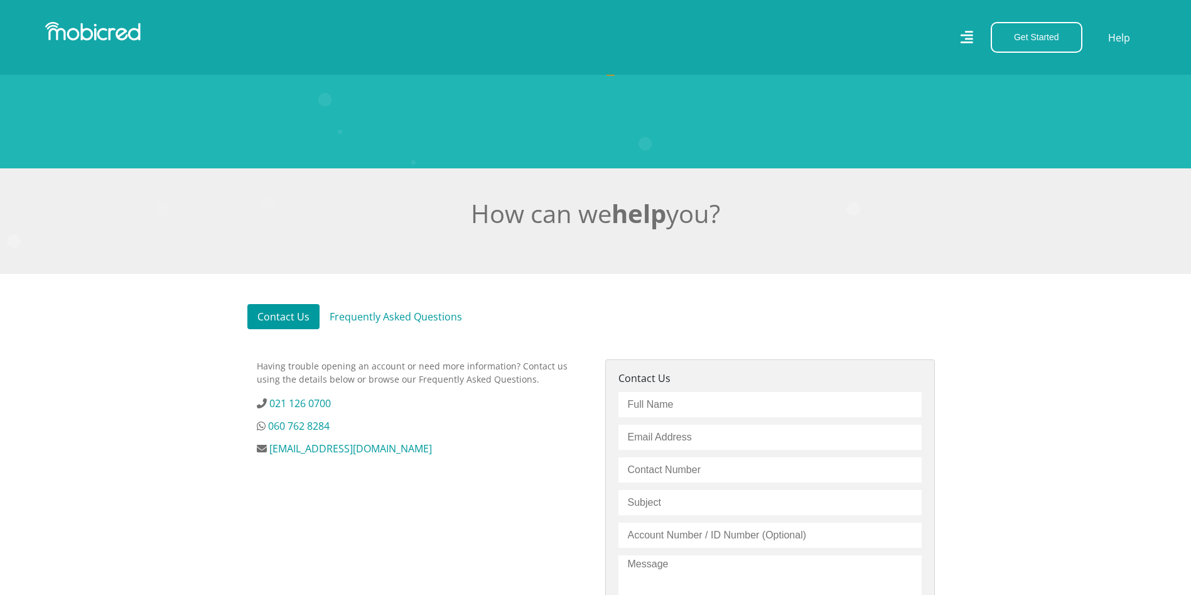
scroll to position [377, 0]
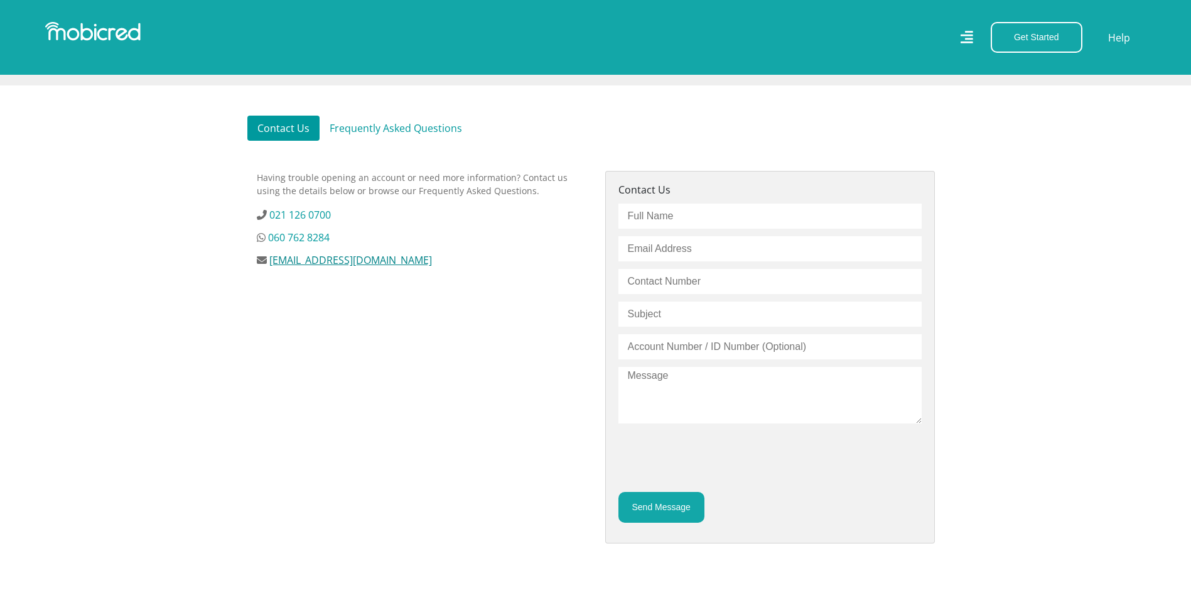
click at [335, 267] on link "[EMAIL_ADDRESS][DOMAIN_NAME]" at bounding box center [350, 260] width 163 height 14
